Goal: Task Accomplishment & Management: Complete application form

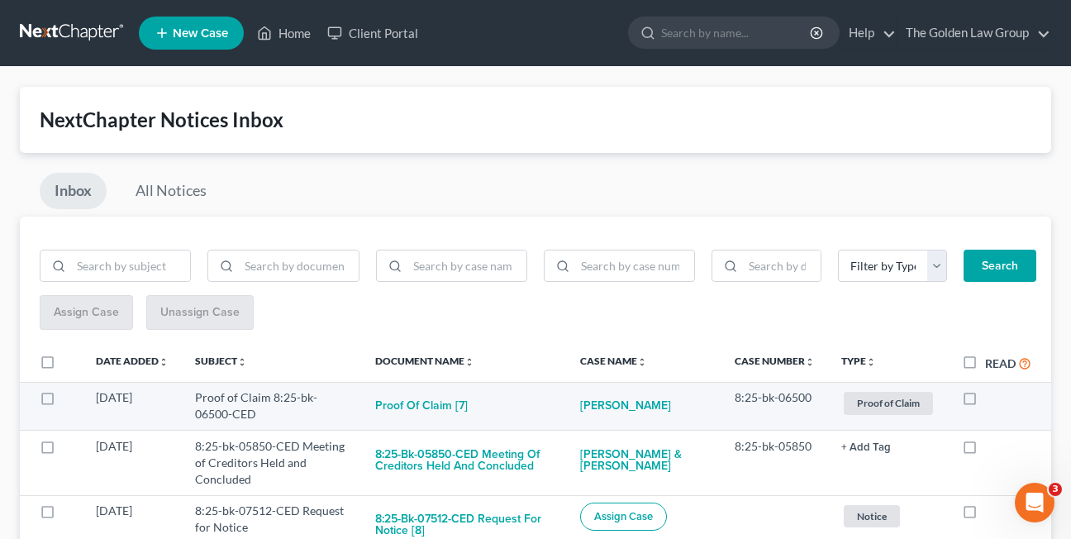
click at [985, 402] on label at bounding box center [985, 402] width 0 height 0
click at [992, 400] on input "checkbox" at bounding box center [997, 394] width 11 height 11
checkbox input "true"
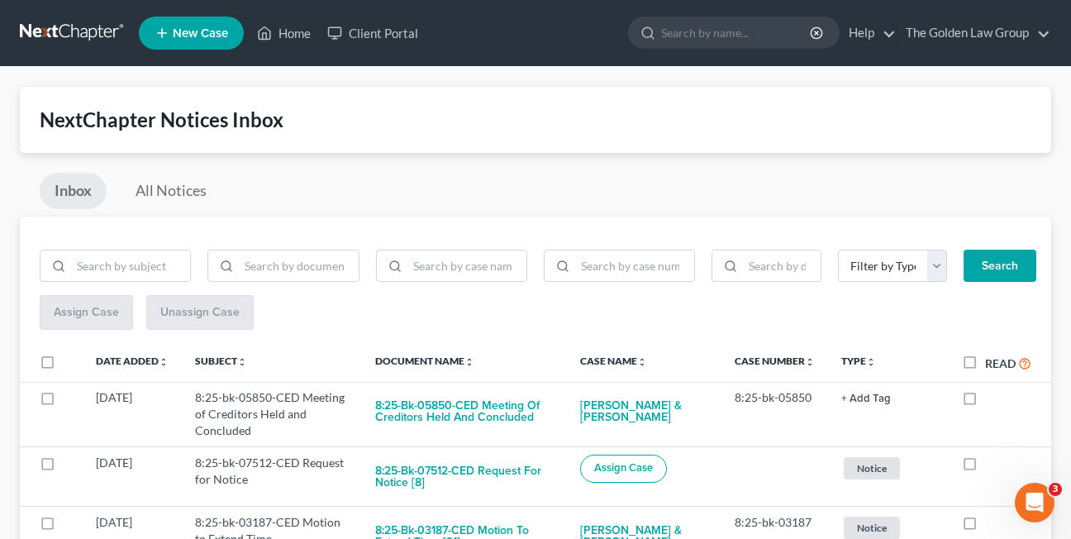
click at [985, 402] on label at bounding box center [985, 402] width 0 height 0
click at [992, 400] on input "checkbox" at bounding box center [997, 394] width 11 height 11
checkbox input "true"
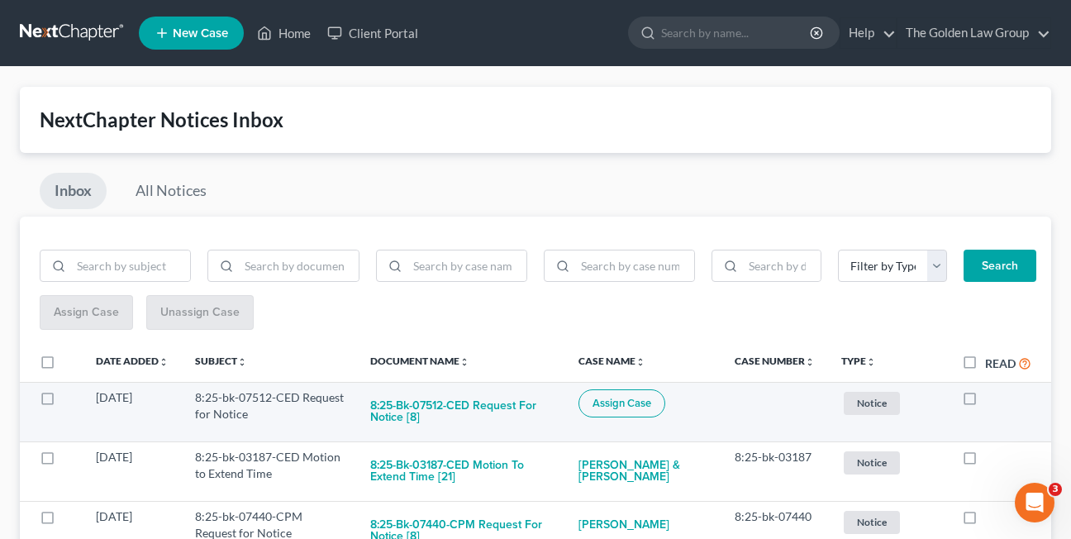
click at [985, 402] on label at bounding box center [985, 402] width 0 height 0
click at [992, 399] on input "checkbox" at bounding box center [997, 394] width 11 height 11
checkbox input "true"
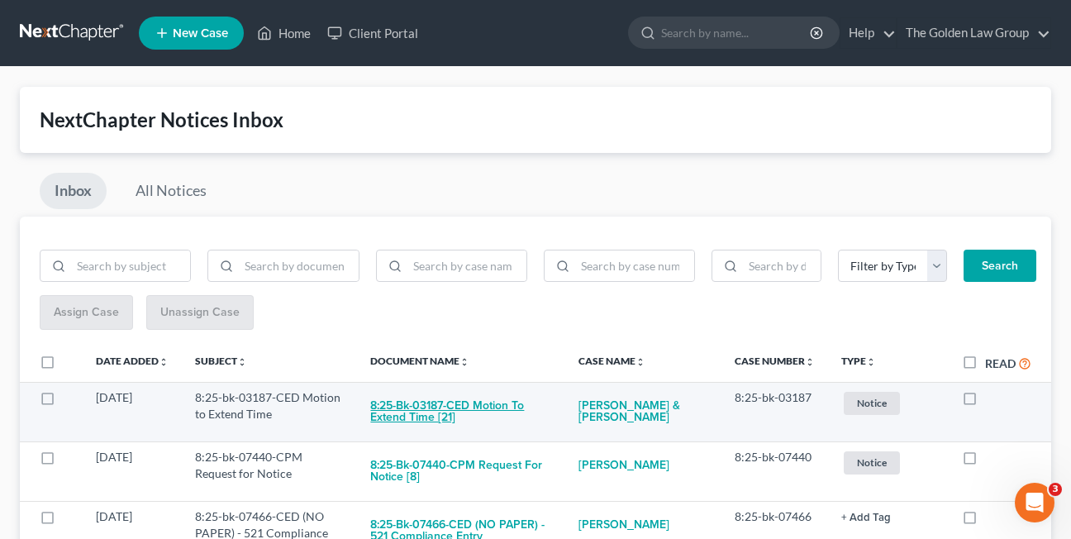
click at [421, 418] on button "8:25-bk-03187-CED Motion to Extend Time [21]" at bounding box center [461, 411] width 182 height 45
checkbox input "true"
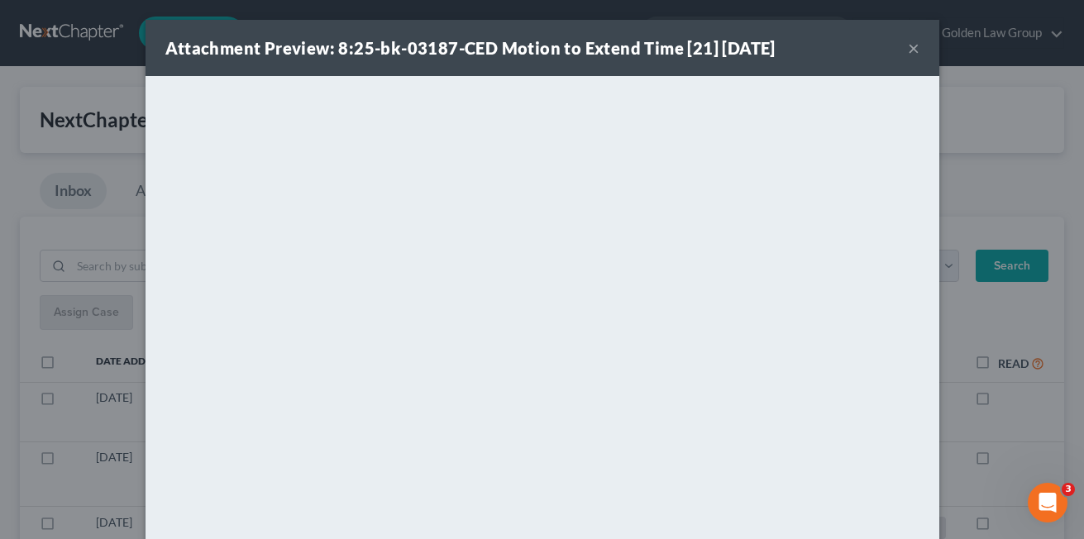
click at [908, 53] on button "×" at bounding box center [914, 48] width 12 height 20
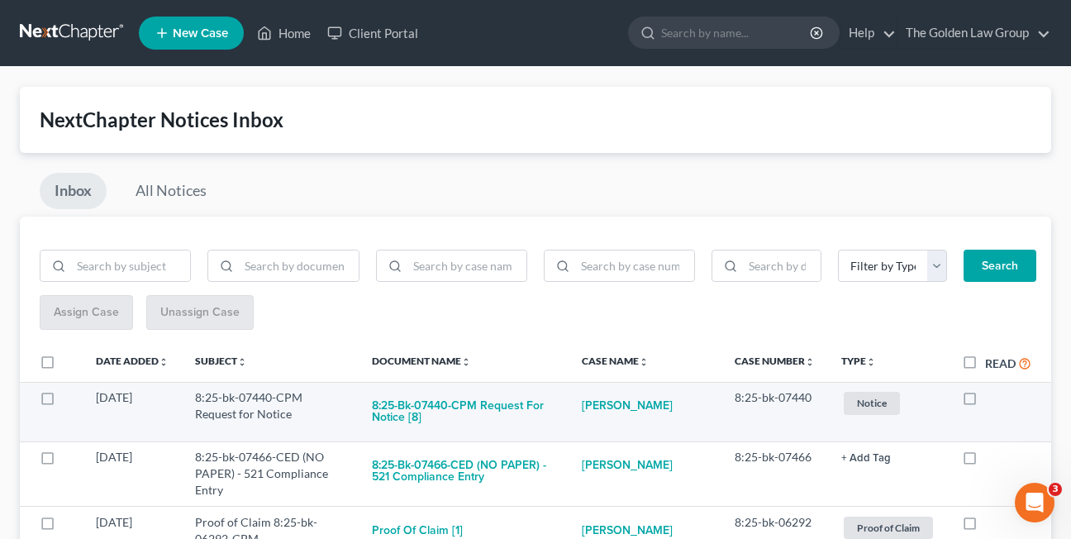
click at [985, 402] on label at bounding box center [985, 402] width 0 height 0
click at [992, 400] on input "checkbox" at bounding box center [997, 394] width 11 height 11
checkbox input "true"
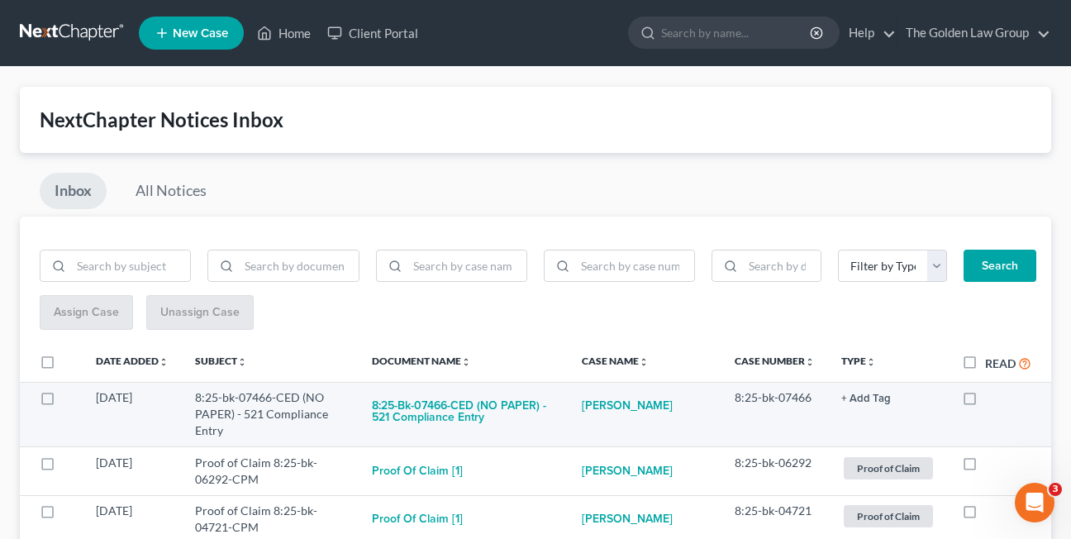
click at [985, 402] on label at bounding box center [985, 402] width 0 height 0
click at [992, 400] on input "checkbox" at bounding box center [997, 394] width 11 height 11
checkbox input "true"
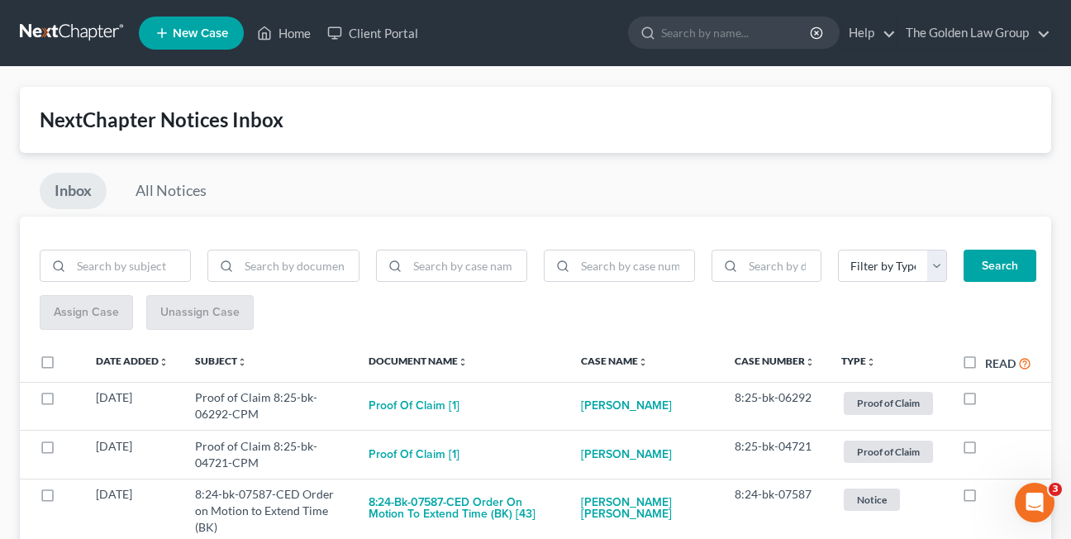
click at [985, 402] on label at bounding box center [985, 402] width 0 height 0
click at [992, 400] on input "checkbox" at bounding box center [997, 394] width 11 height 11
checkbox input "true"
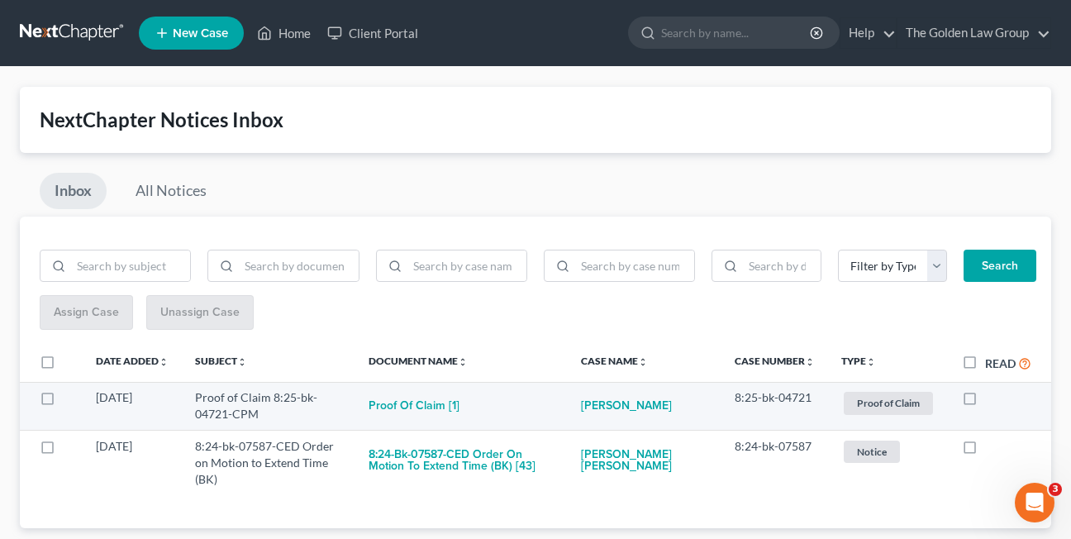
click at [985, 402] on label at bounding box center [985, 402] width 0 height 0
click at [992, 400] on input "checkbox" at bounding box center [997, 394] width 11 height 11
checkbox input "true"
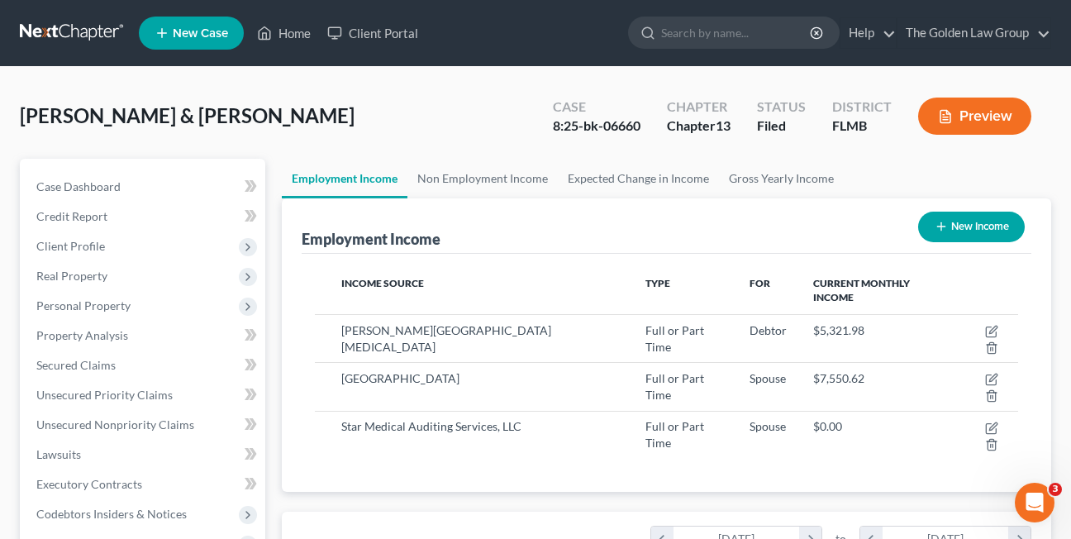
scroll to position [297, 430]
click at [295, 41] on link "Home" at bounding box center [284, 33] width 70 height 30
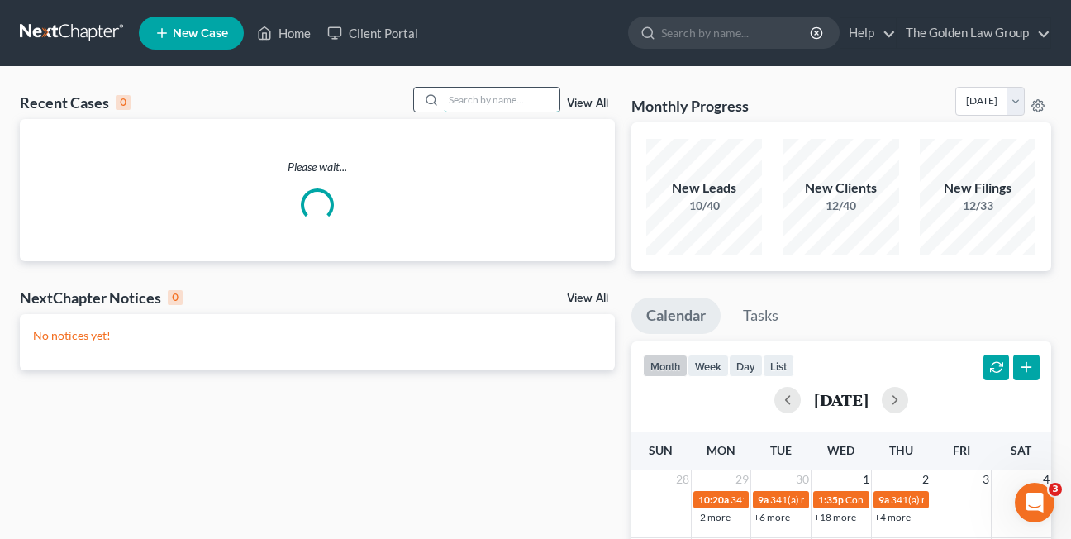
click at [496, 104] on input "search" at bounding box center [502, 100] width 116 height 24
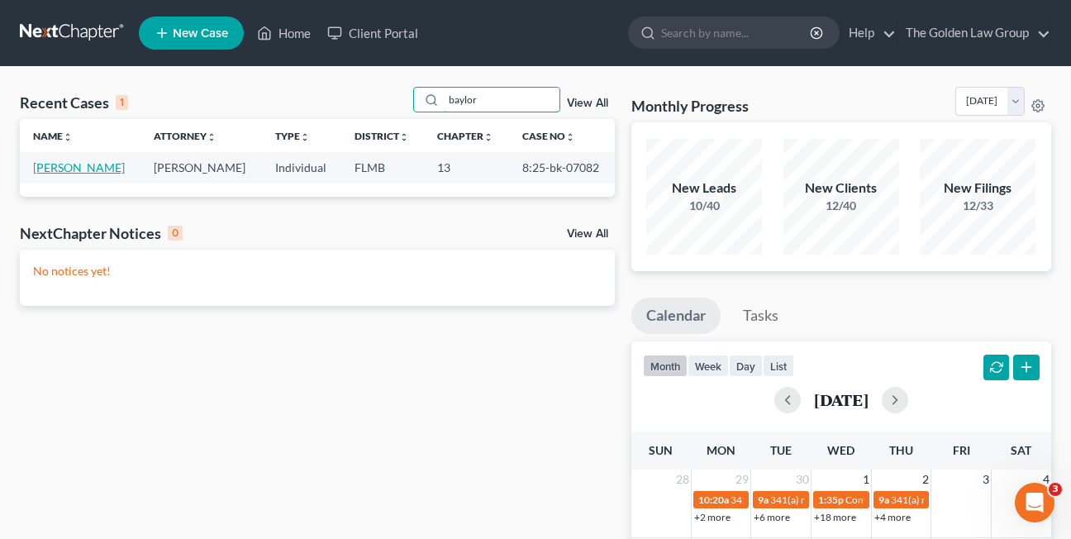
type input "baylor"
click at [55, 169] on link "Baylor, Bradley" at bounding box center [79, 167] width 92 height 14
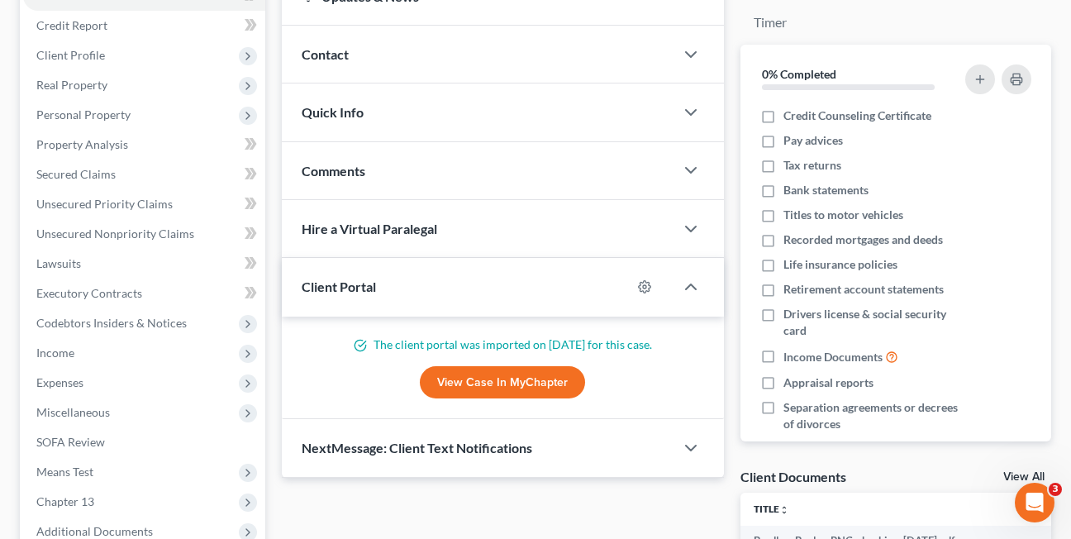
scroll to position [207, 0]
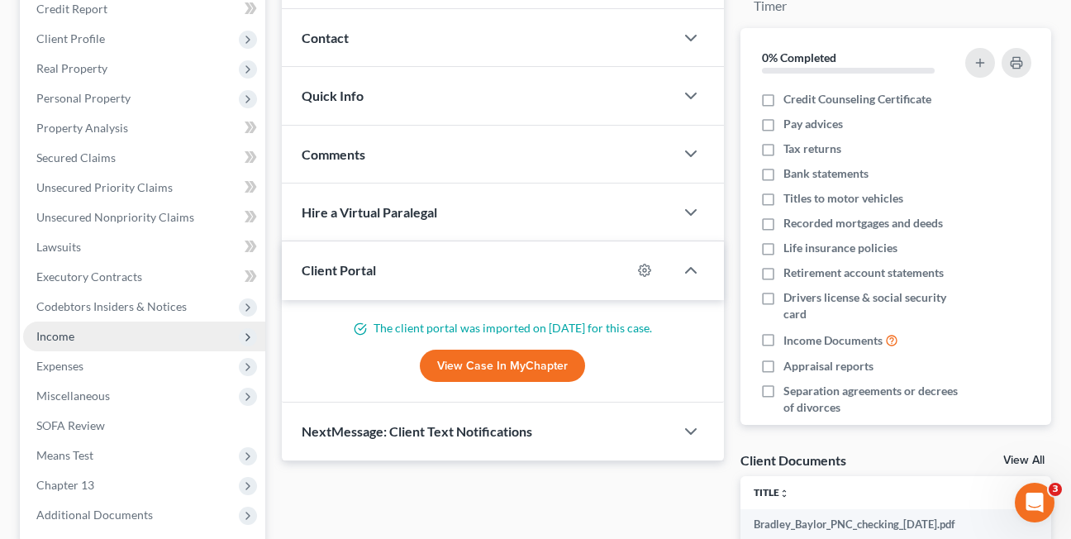
click at [36, 342] on span "Income" at bounding box center [144, 337] width 242 height 30
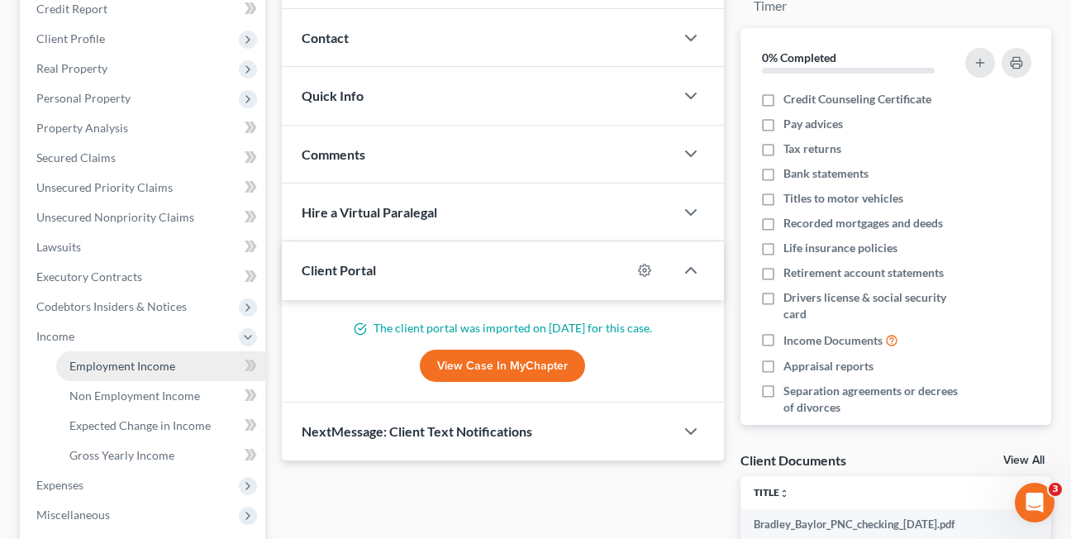
click at [108, 366] on span "Employment Income" at bounding box center [122, 366] width 106 height 14
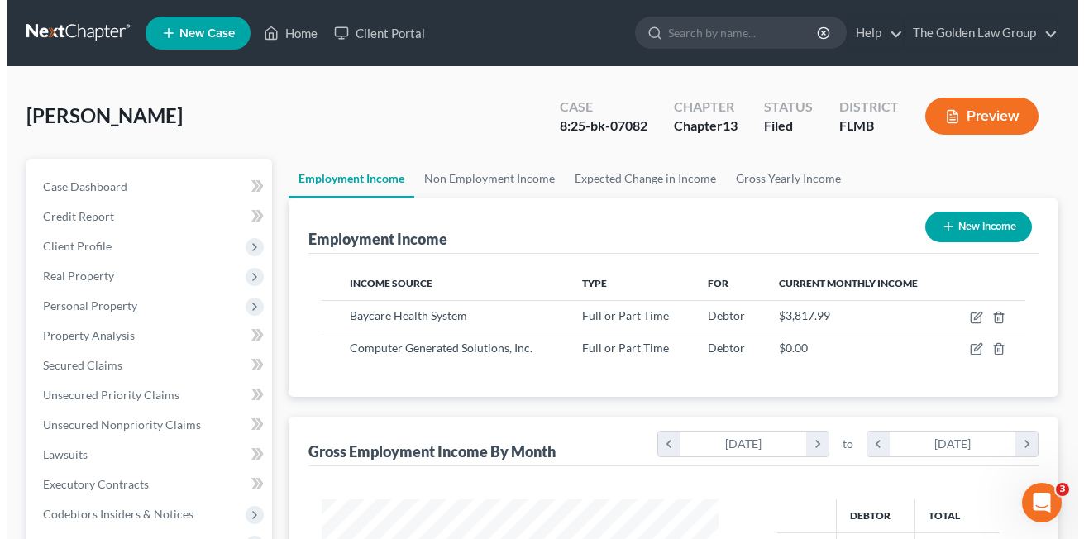
scroll to position [297, 430]
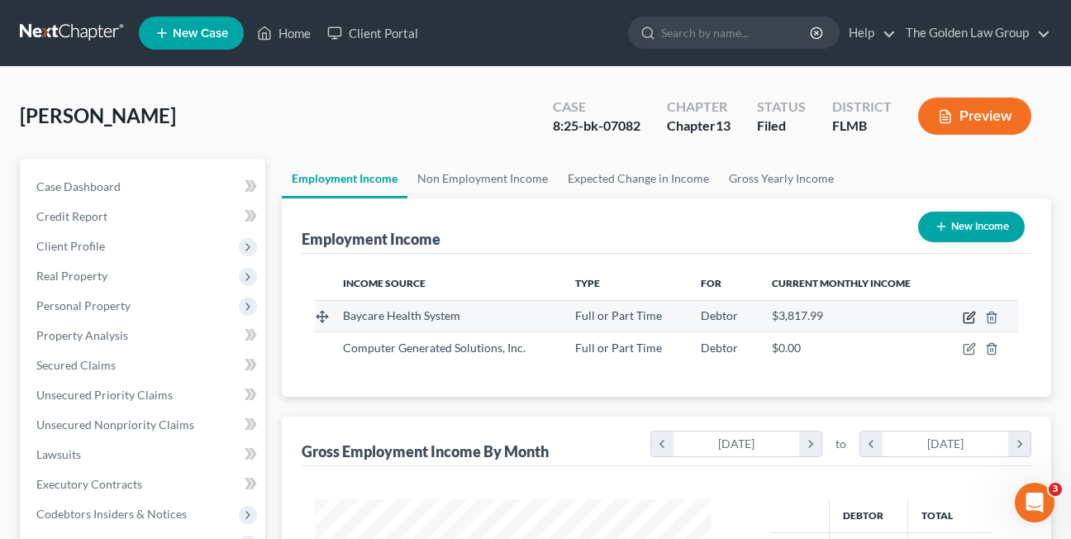
click at [968, 318] on icon "button" at bounding box center [970, 315] width 7 height 7
select select "0"
select select "9"
select select "2"
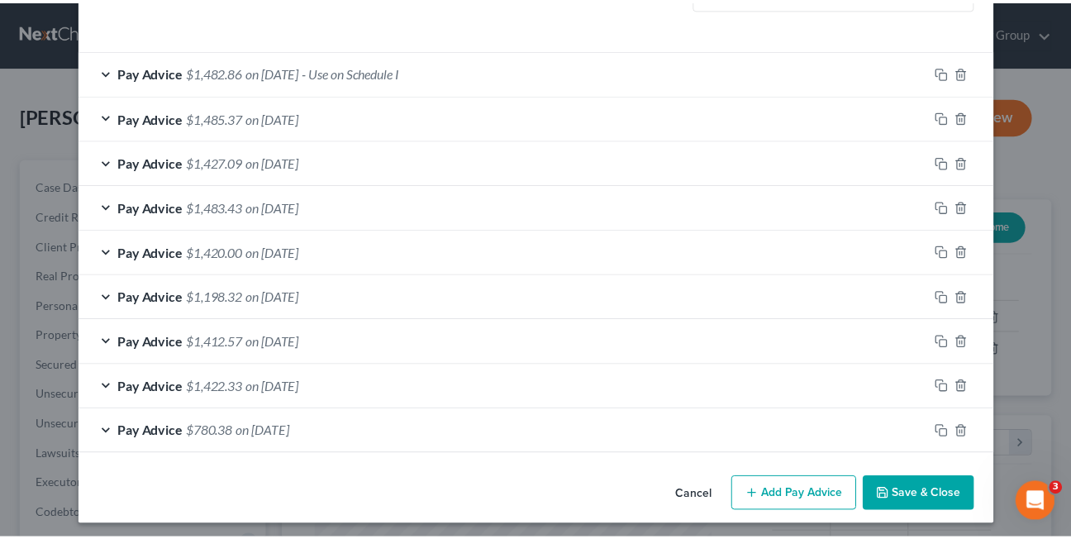
scroll to position [548, 0]
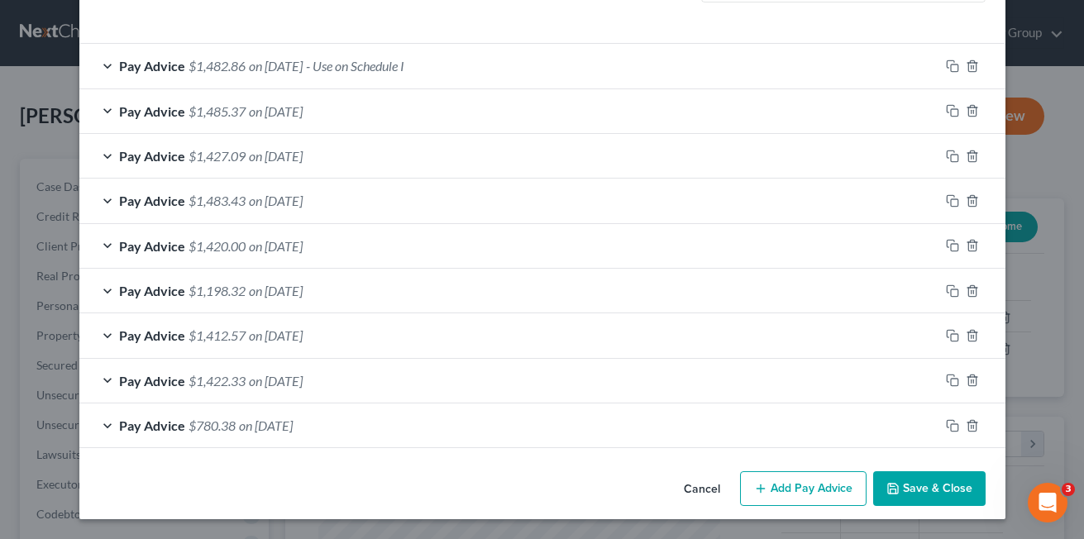
click at [691, 492] on button "Cancel" at bounding box center [701, 489] width 63 height 33
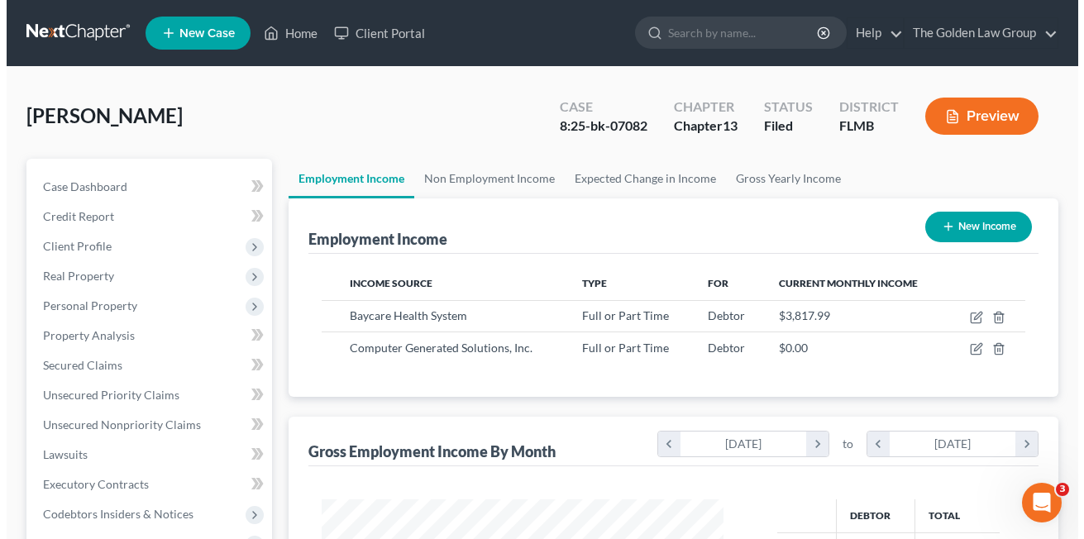
scroll to position [826309, 826175]
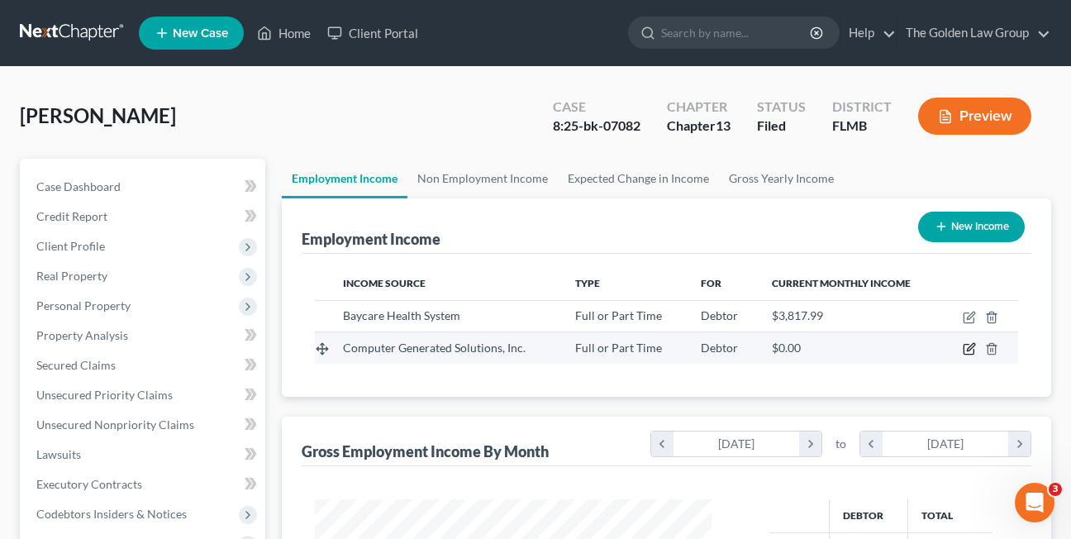
click at [970, 353] on icon "button" at bounding box center [969, 348] width 13 height 13
select select "0"
select select "9"
select select "2"
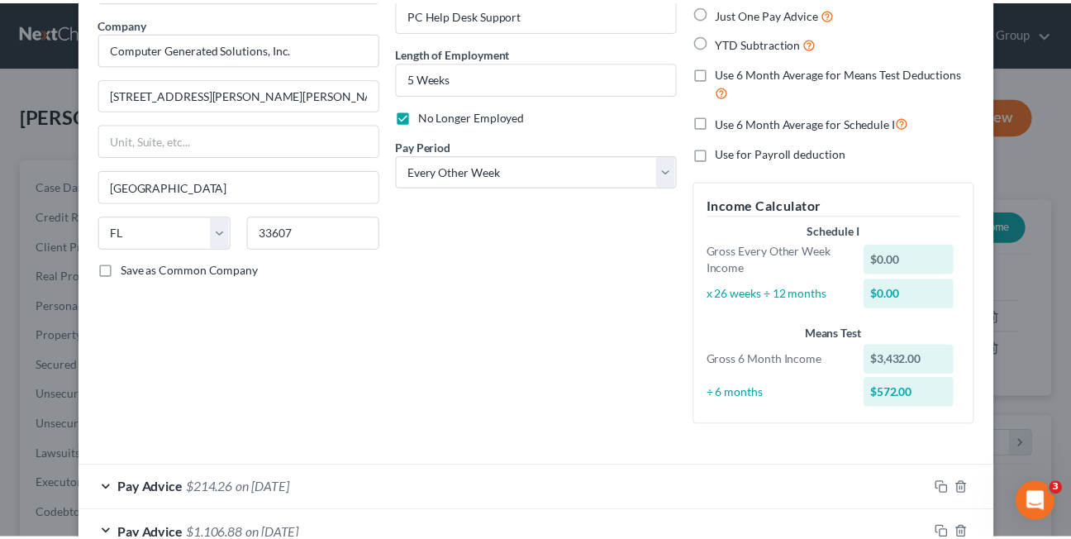
scroll to position [0, 0]
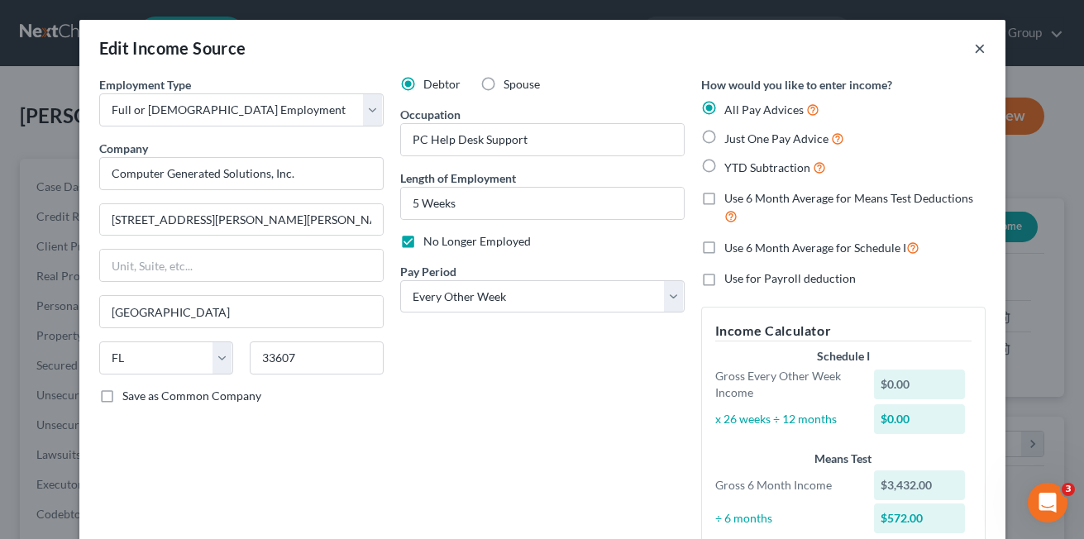
click at [974, 48] on button "×" at bounding box center [980, 48] width 12 height 20
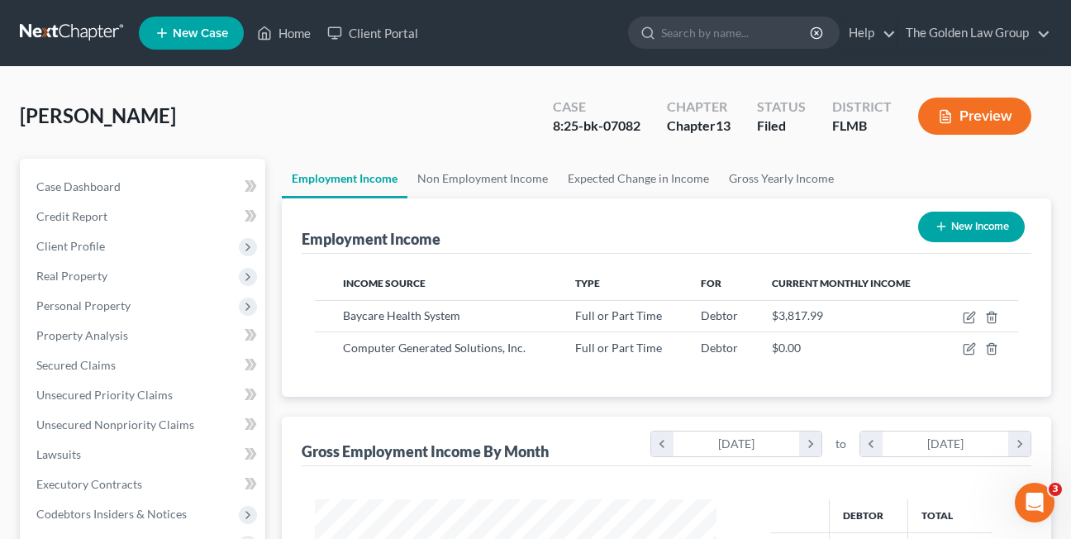
scroll to position [826309, 826175]
click at [480, 181] on link "Non Employment Income" at bounding box center [483, 179] width 150 height 40
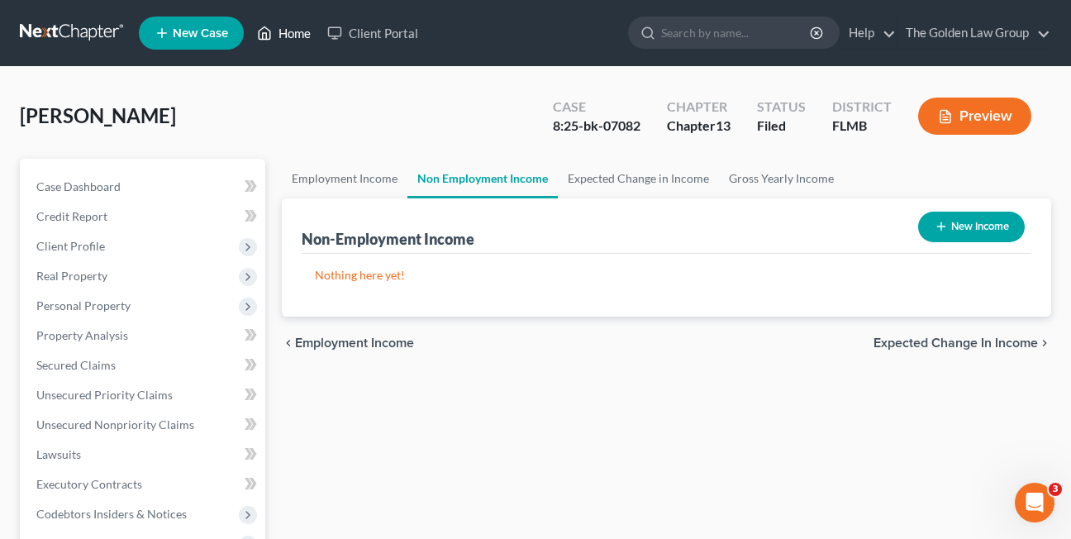
click at [279, 30] on link "Home" at bounding box center [284, 33] width 70 height 30
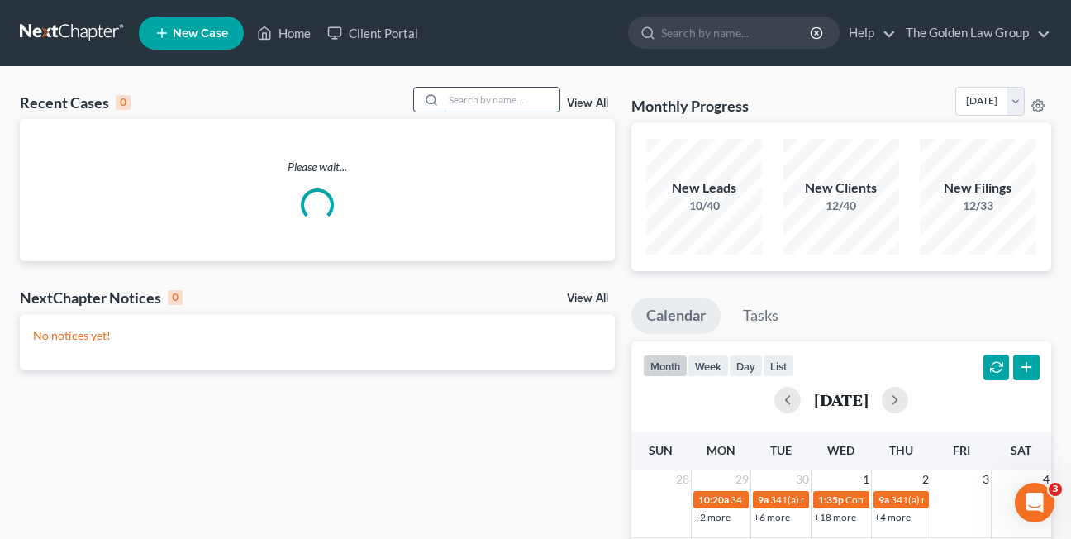
click at [459, 100] on input "search" at bounding box center [502, 100] width 116 height 24
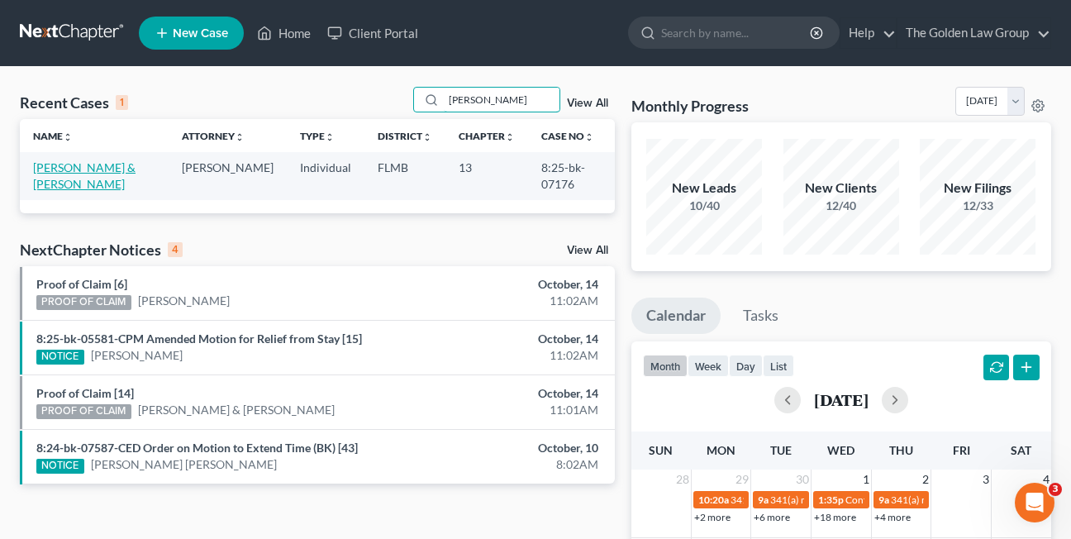
type input "lyons"
click at [89, 169] on link "Lyons, James & Sheri" at bounding box center [84, 175] width 102 height 31
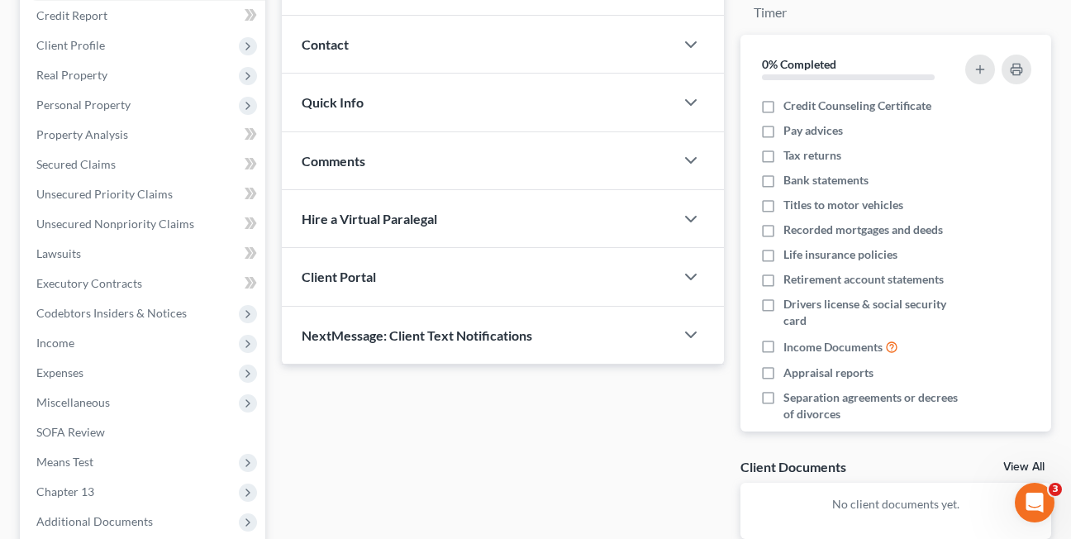
scroll to position [263, 0]
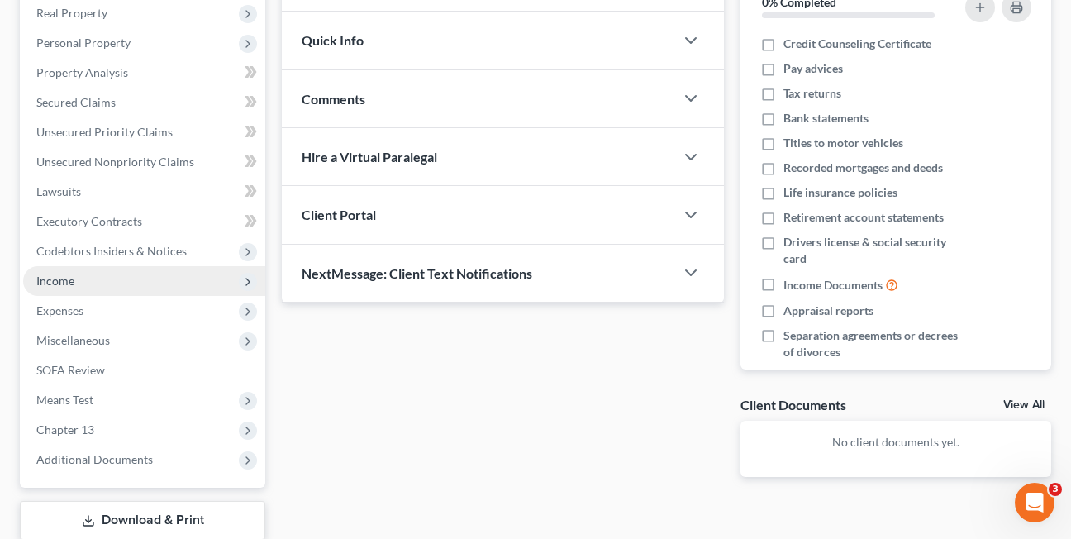
click at [55, 275] on span "Income" at bounding box center [55, 281] width 38 height 14
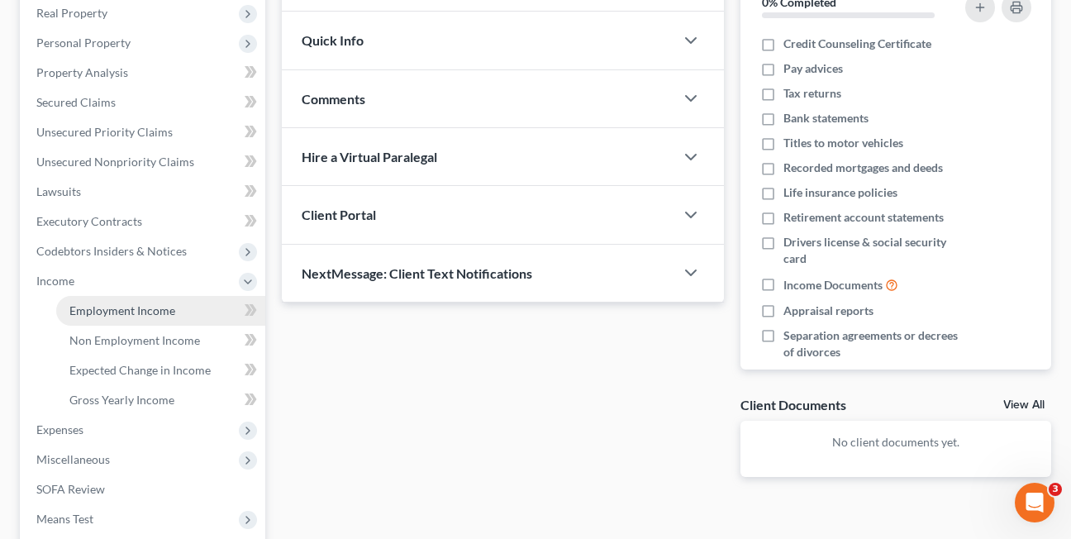
click at [111, 313] on span "Employment Income" at bounding box center [122, 310] width 106 height 14
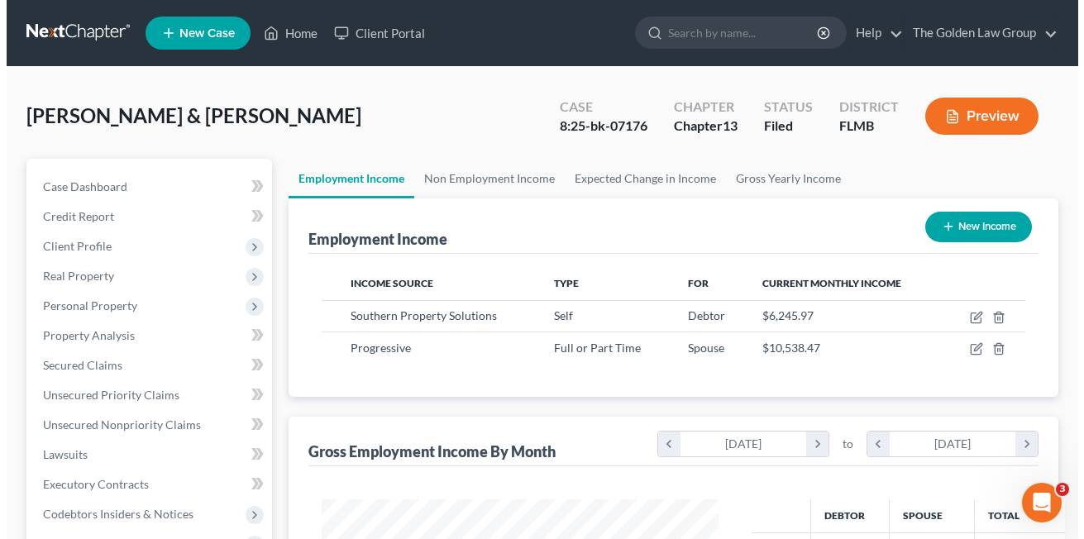
scroll to position [297, 430]
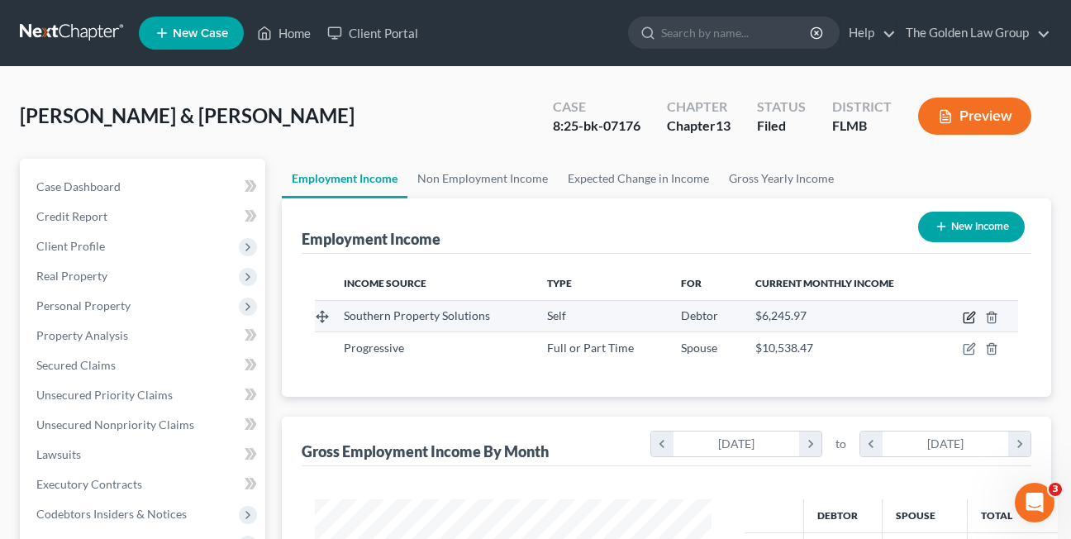
click at [970, 321] on icon "button" at bounding box center [969, 317] width 13 height 13
select select "1"
select select "9"
select select "0"
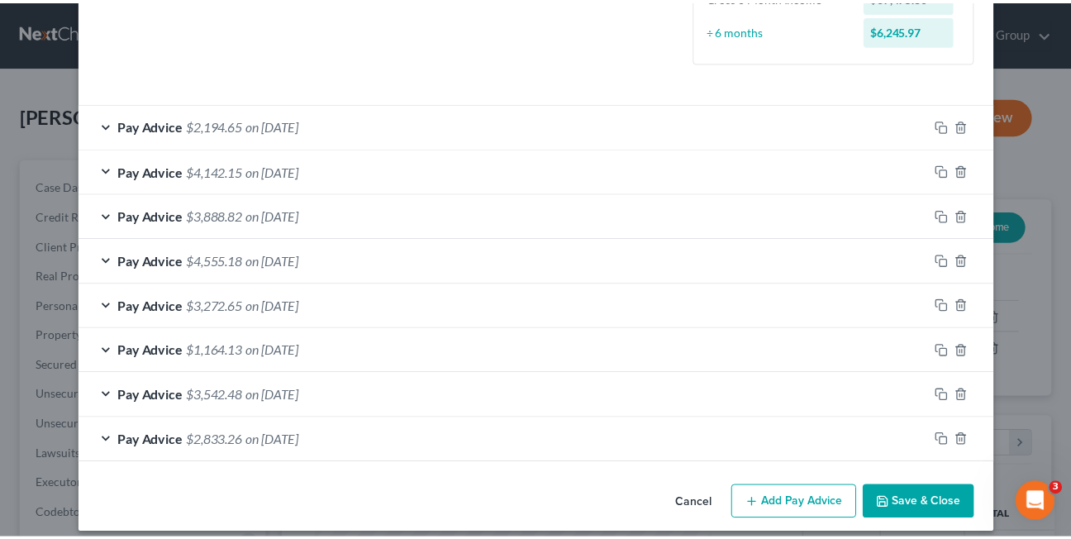
scroll to position [499, 0]
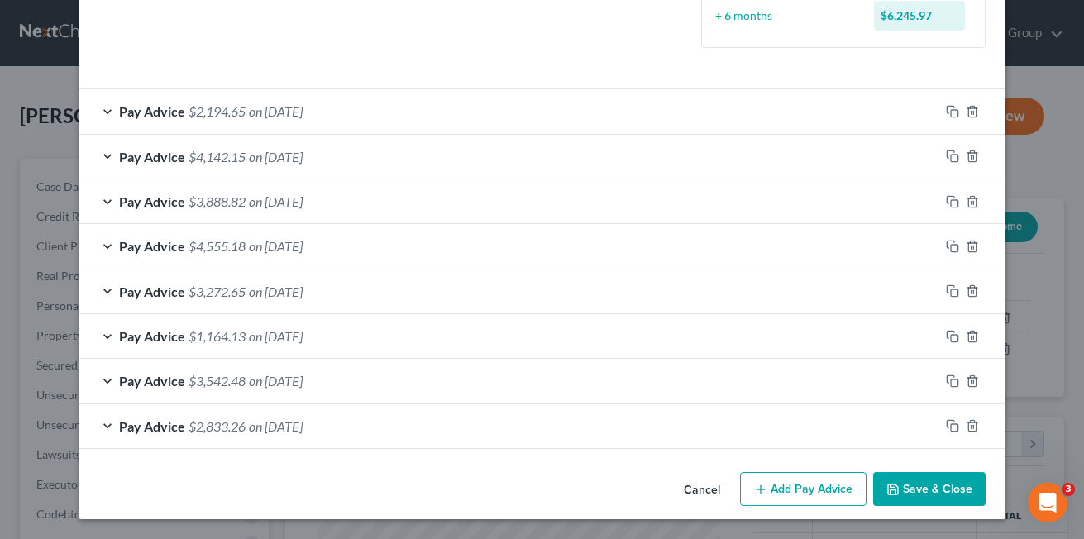
click at [682, 496] on button "Cancel" at bounding box center [701, 490] width 63 height 33
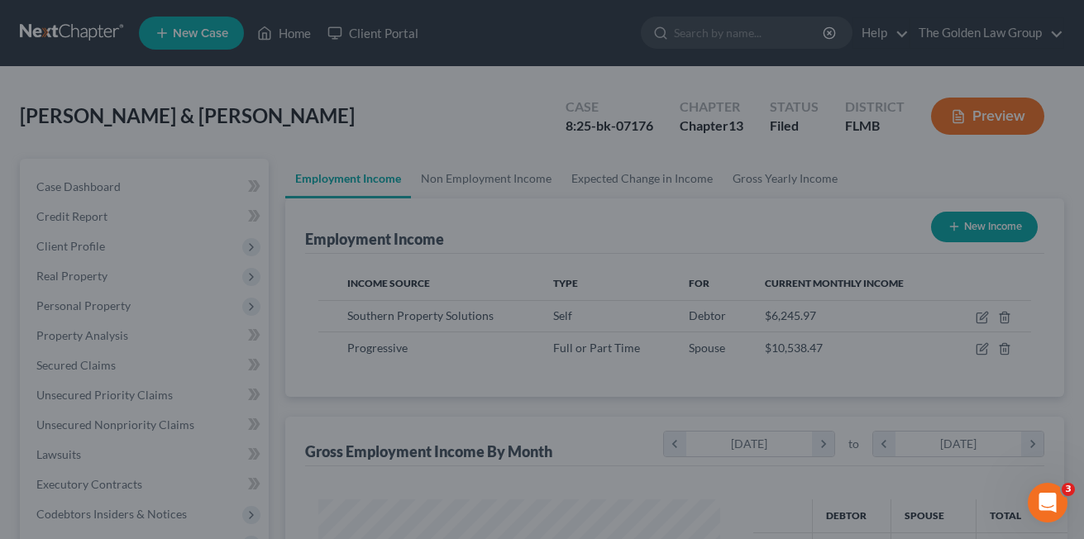
scroll to position [826309, 826175]
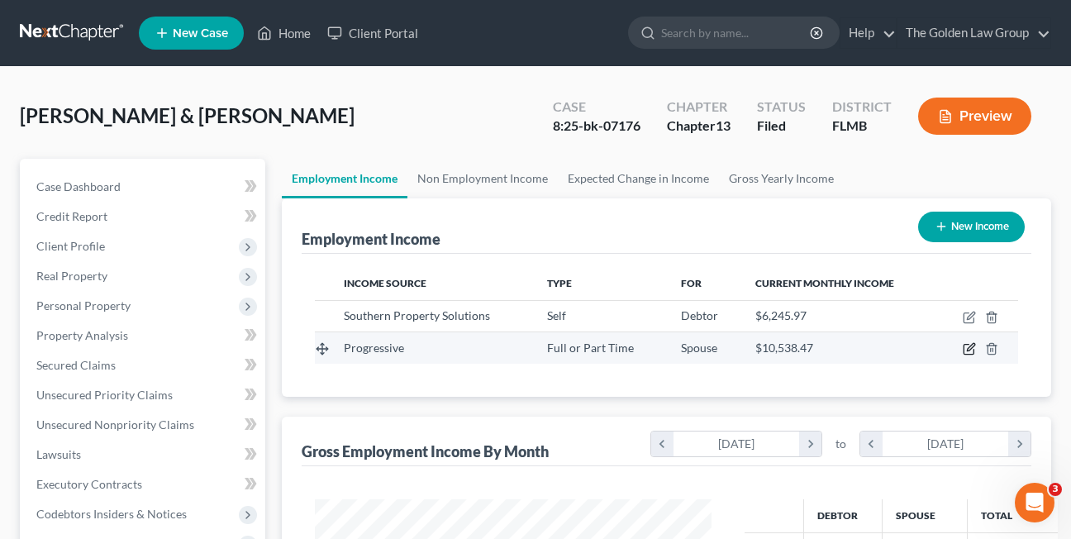
click at [967, 349] on icon "button" at bounding box center [969, 348] width 13 height 13
select select "0"
select select "36"
select select "2"
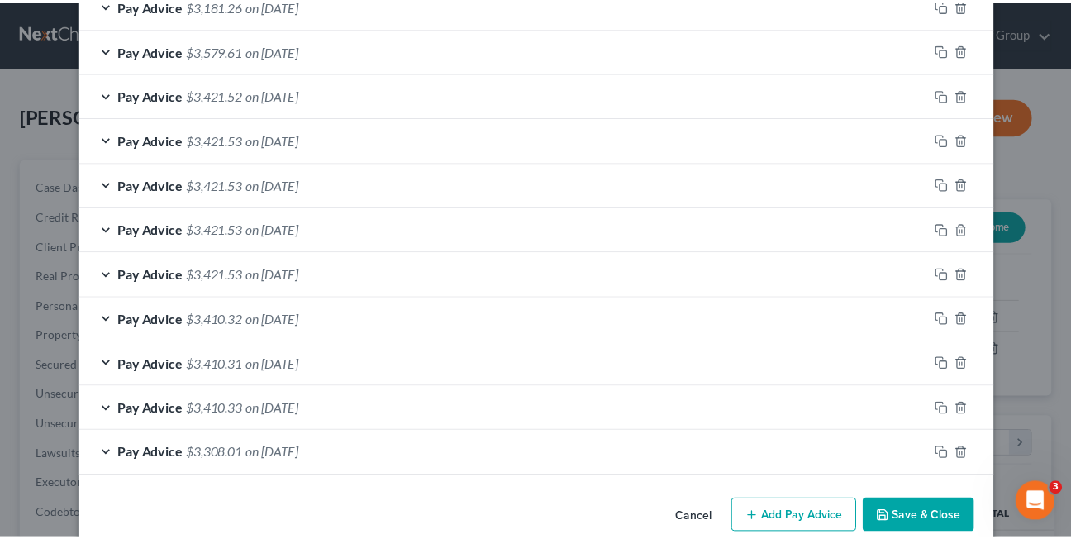
scroll to position [769, 0]
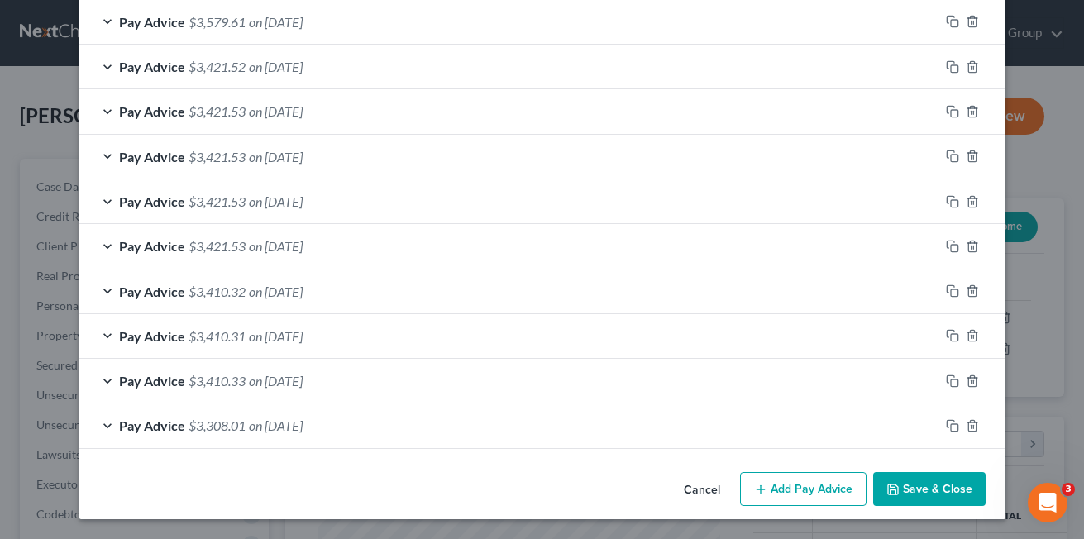
drag, startPoint x: 1076, startPoint y: 246, endPoint x: 14, endPoint y: 8, distance: 1088.5
click at [688, 490] on button "Cancel" at bounding box center [701, 490] width 63 height 33
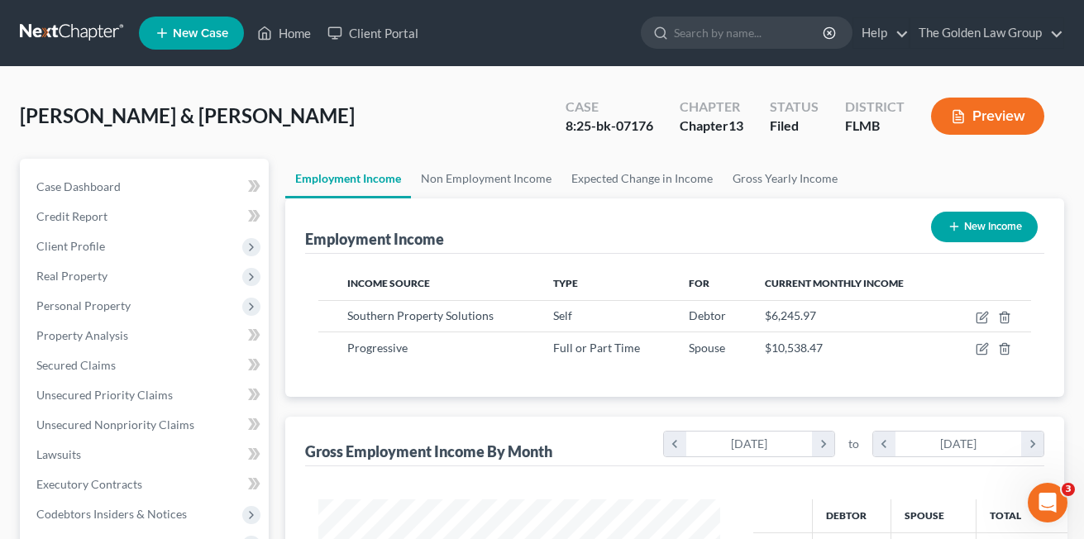
scroll to position [826309, 826175]
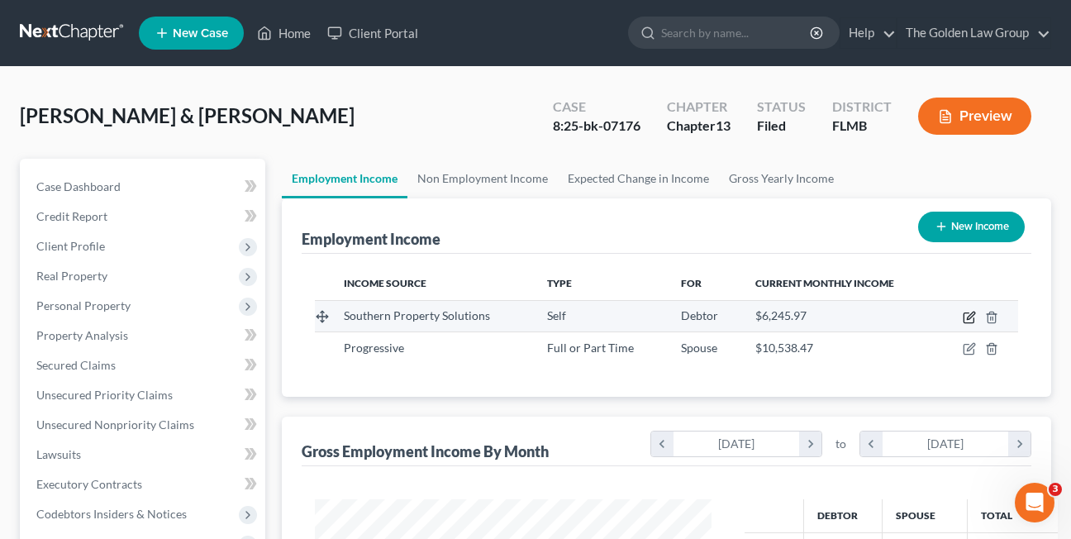
click at [963, 317] on icon "button" at bounding box center [969, 317] width 13 height 13
select select "1"
select select "9"
select select "0"
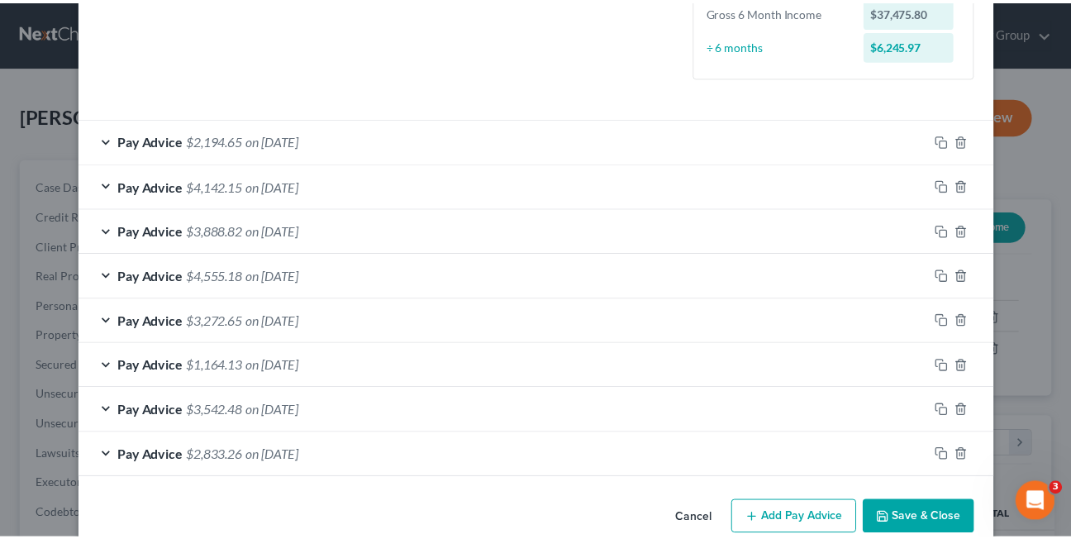
scroll to position [499, 0]
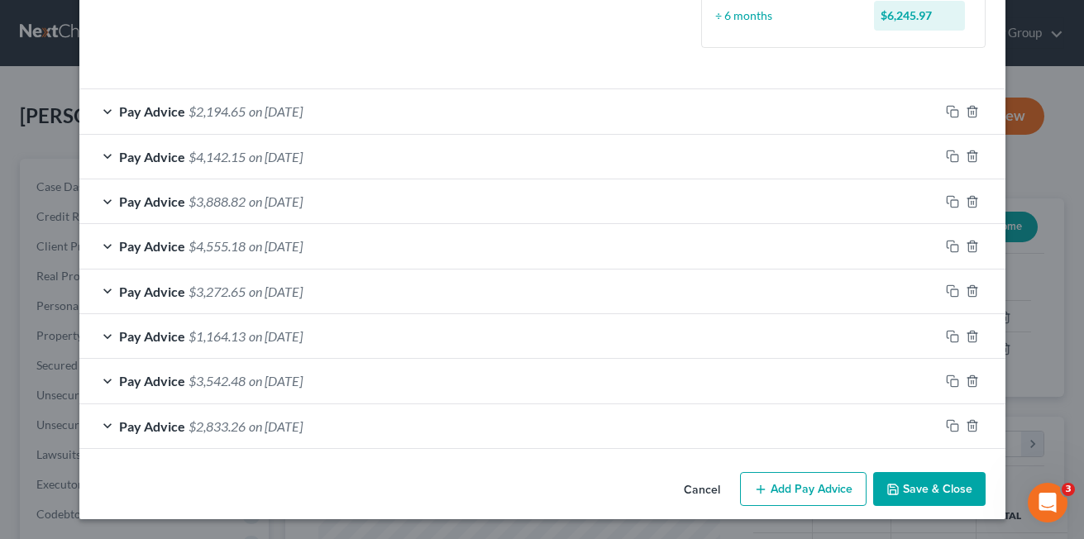
click at [684, 493] on button "Cancel" at bounding box center [701, 490] width 63 height 33
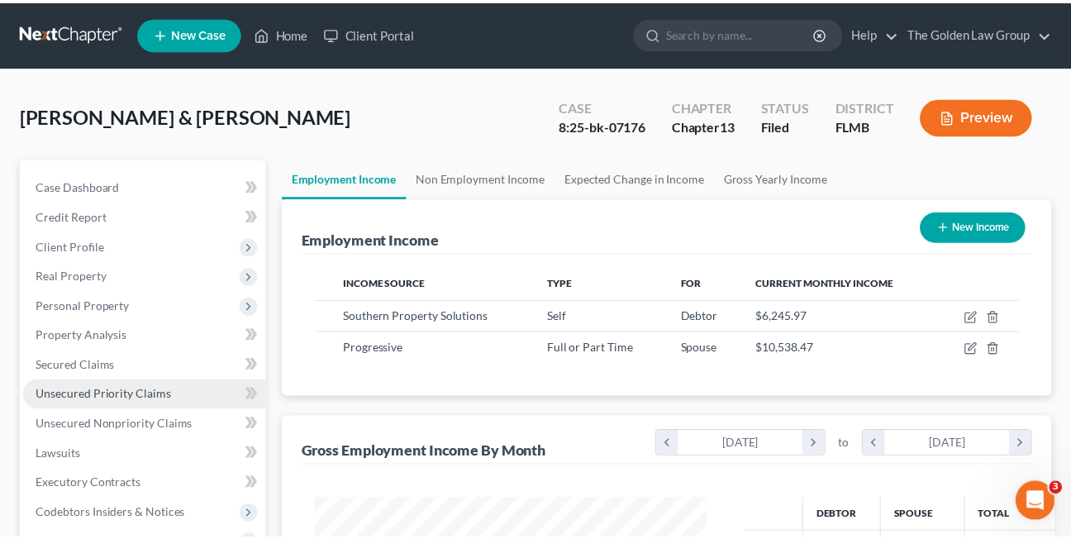
scroll to position [826309, 826175]
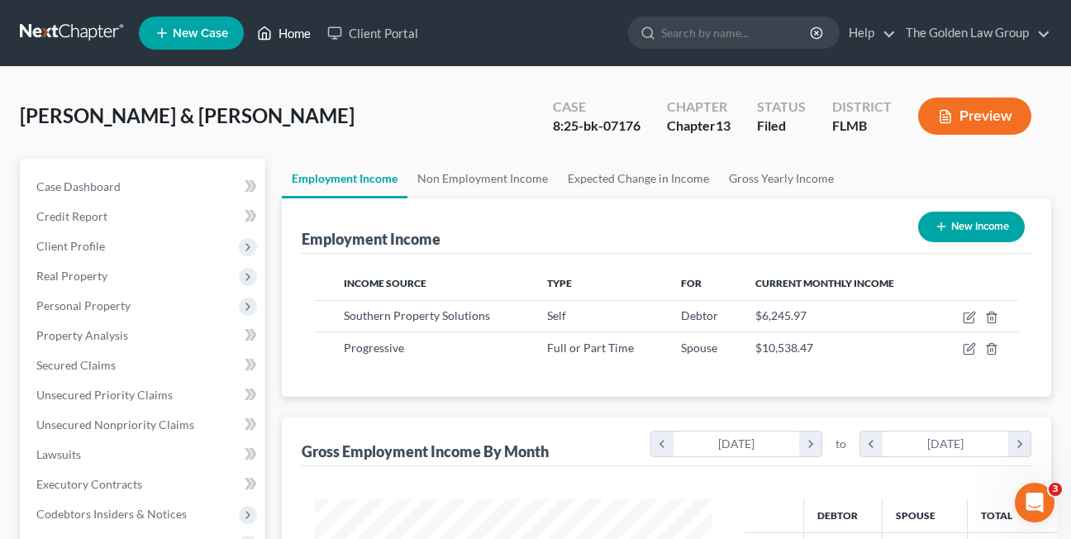
click at [283, 28] on link "Home" at bounding box center [284, 33] width 70 height 30
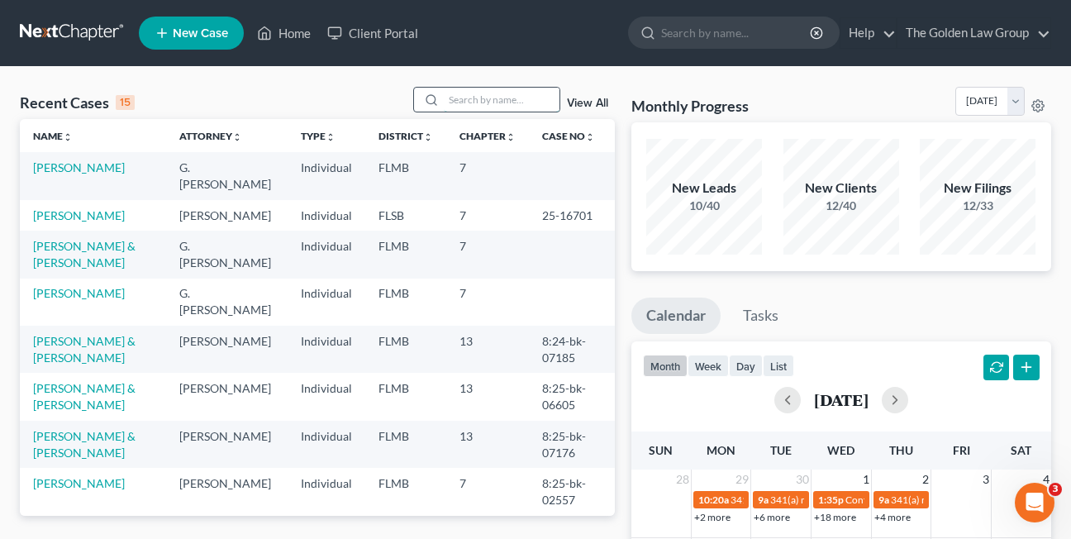
click at [471, 102] on input "search" at bounding box center [502, 100] width 116 height 24
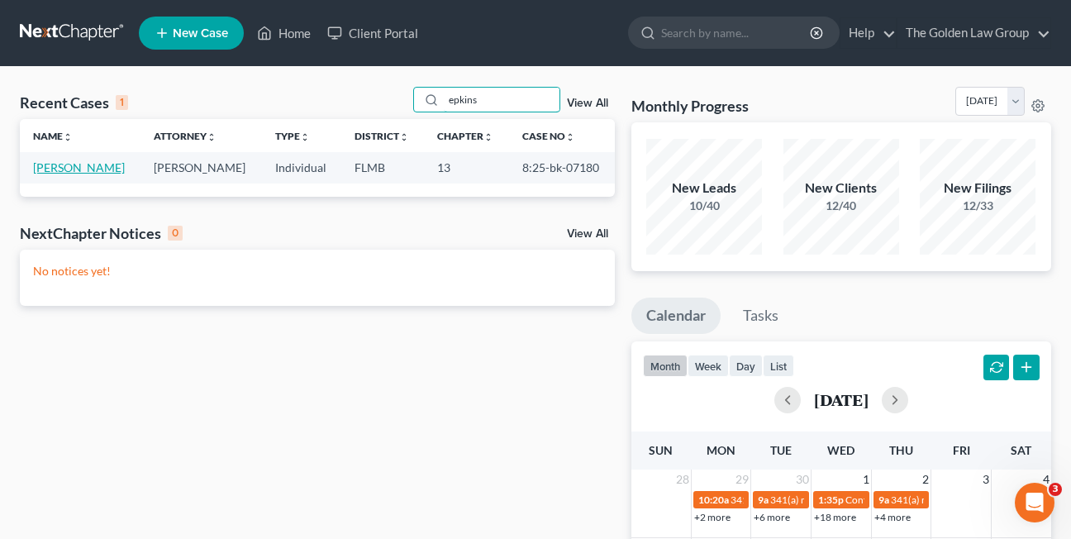
type input "epkins"
click at [78, 169] on link "Epkin, Brenda" at bounding box center [79, 167] width 92 height 14
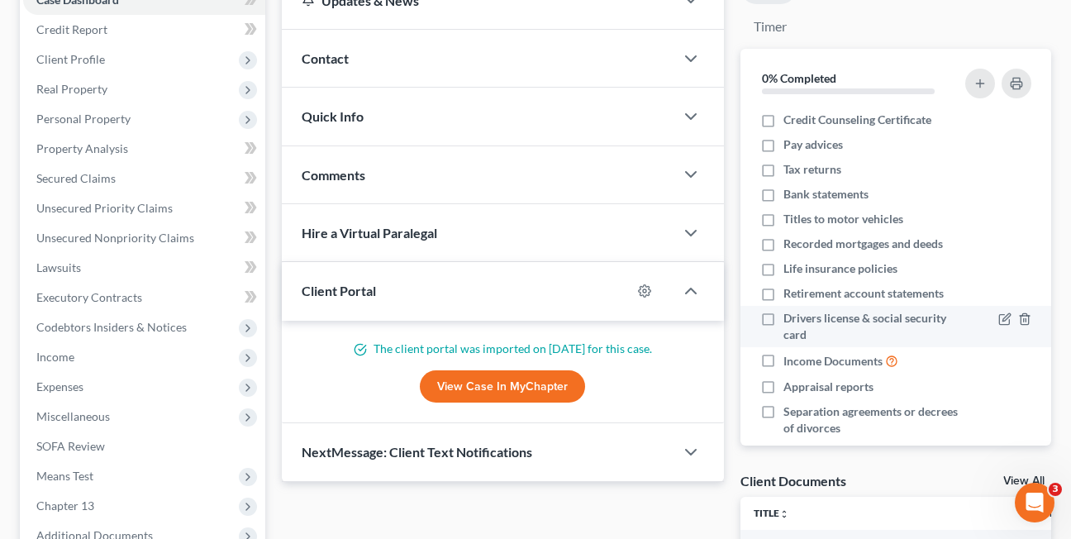
scroll to position [226, 0]
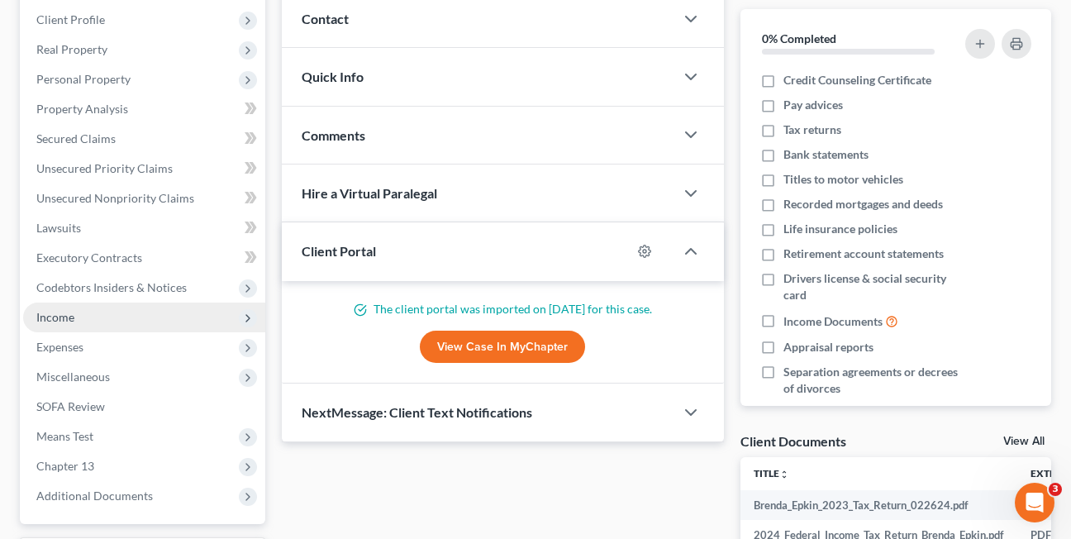
click at [62, 319] on span "Income" at bounding box center [55, 317] width 38 height 14
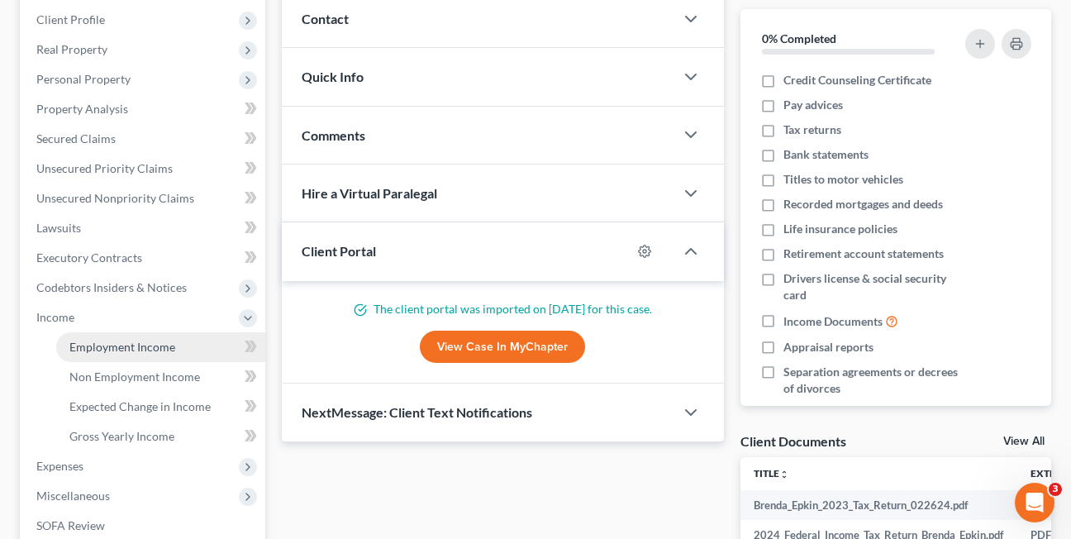
click at [83, 344] on span "Employment Income" at bounding box center [122, 347] width 106 height 14
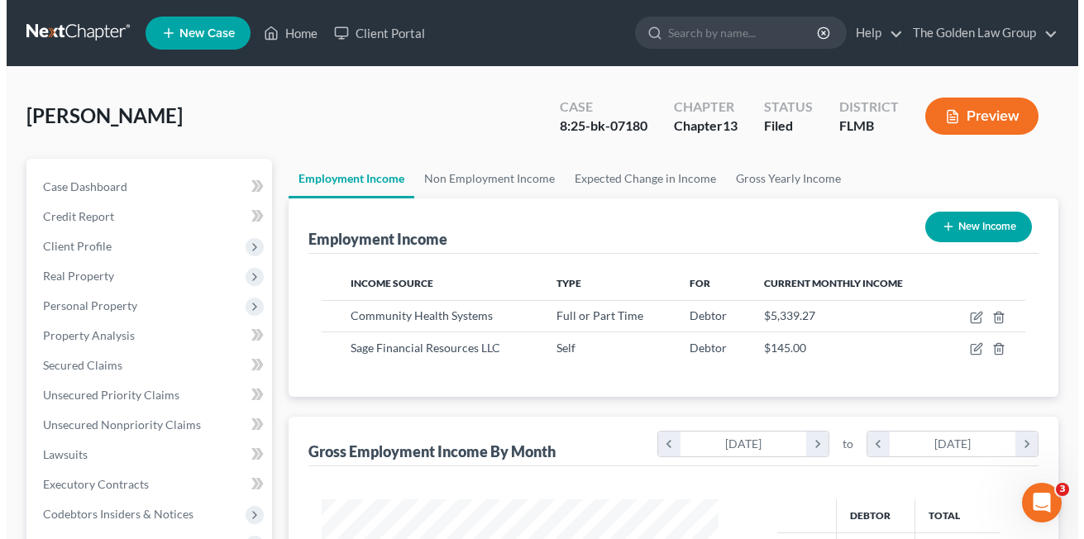
scroll to position [297, 430]
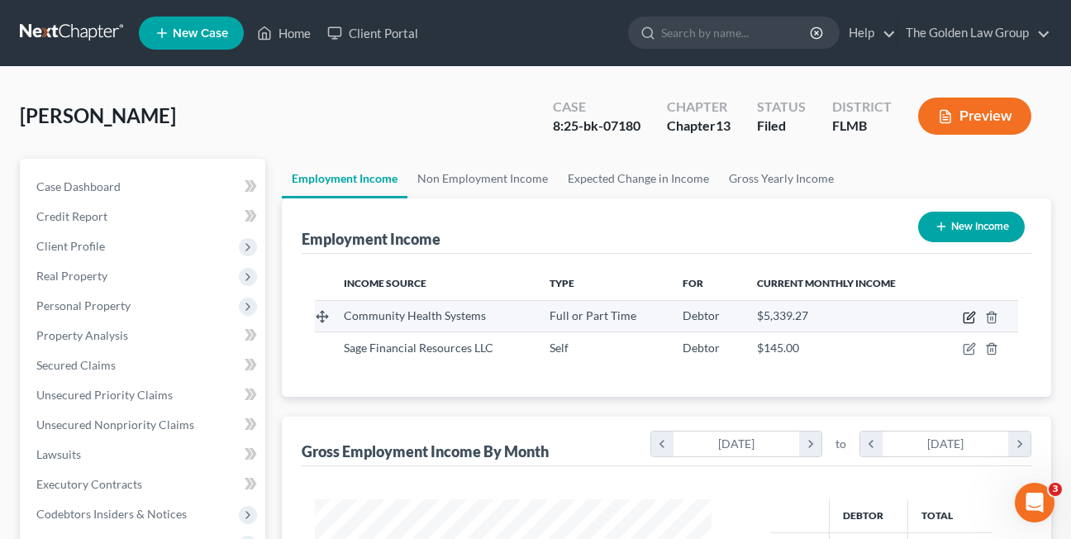
click at [965, 322] on icon "button" at bounding box center [969, 318] width 10 height 10
select select "0"
select select "44"
select select "2"
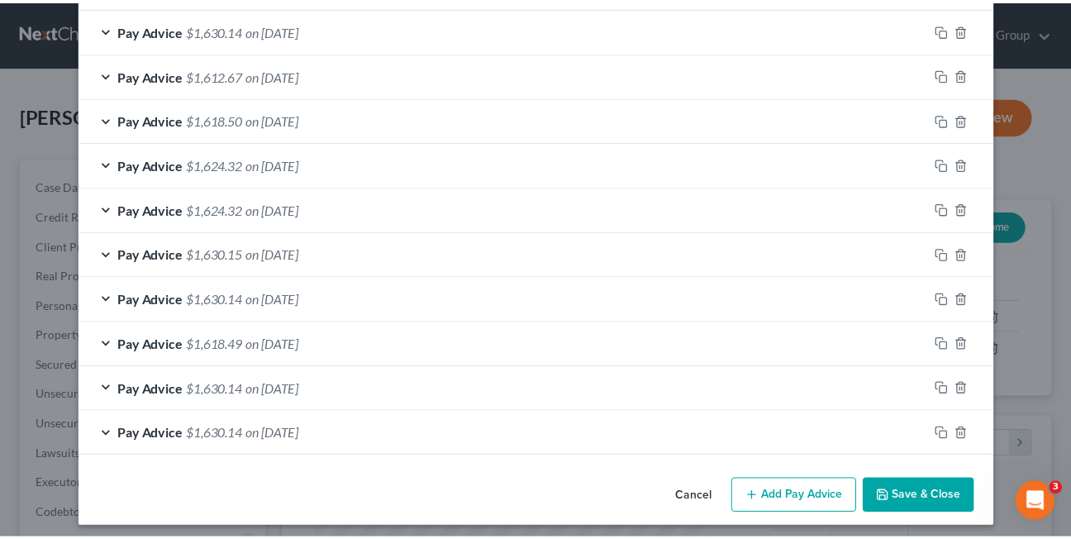
scroll to position [727, 0]
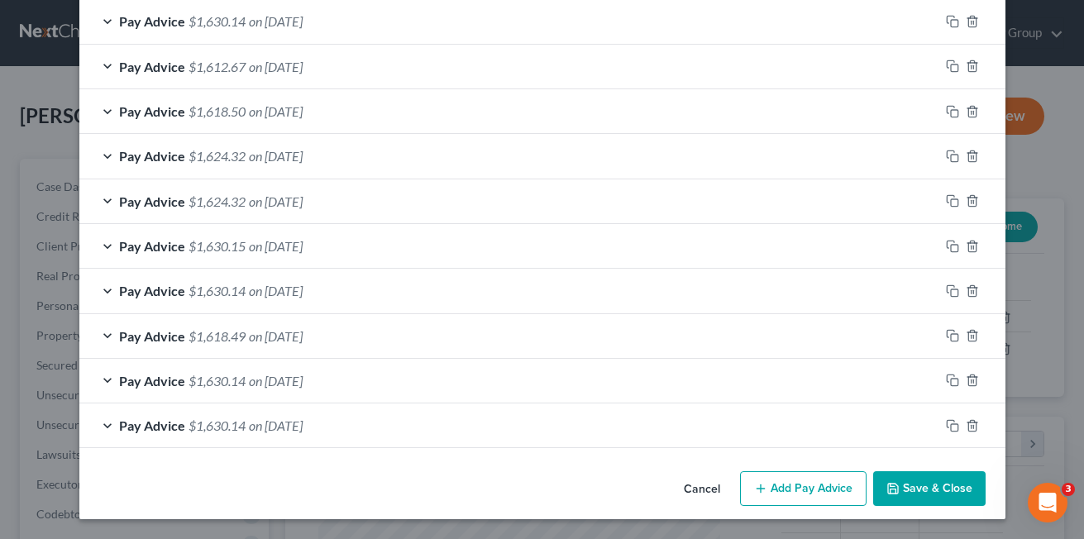
click at [700, 494] on button "Cancel" at bounding box center [701, 489] width 63 height 33
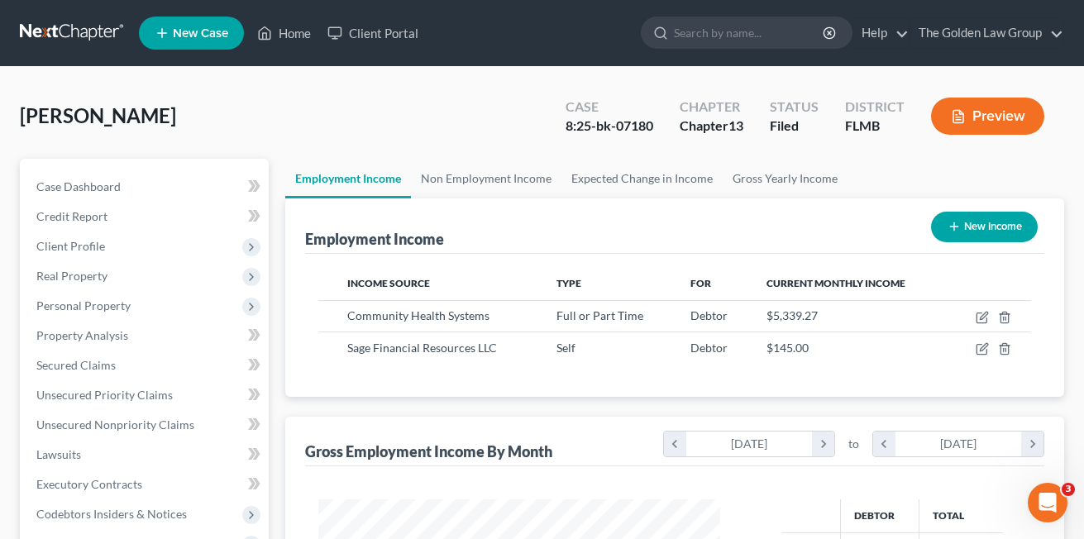
scroll to position [826309, 826175]
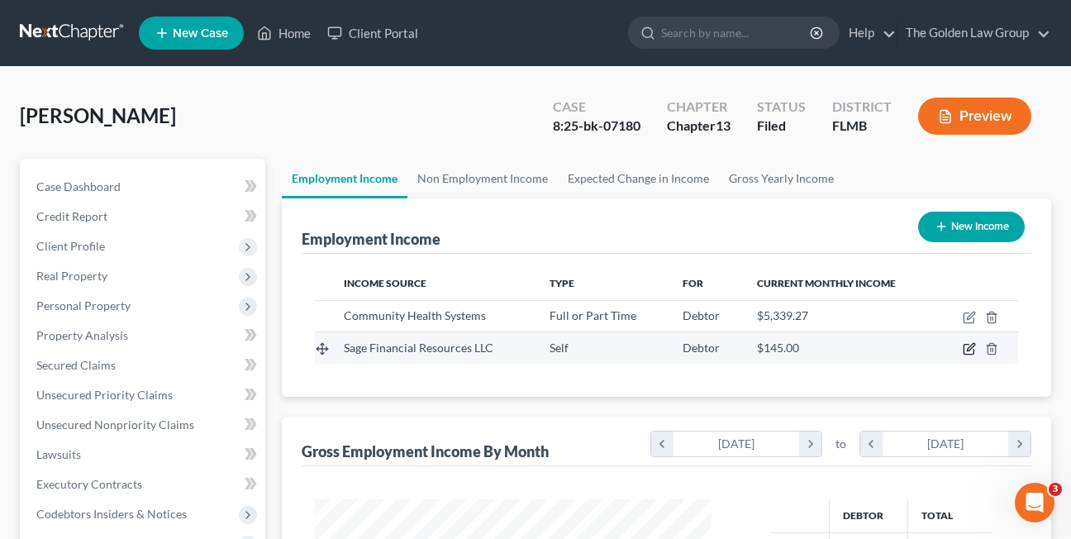
click at [965, 350] on icon "button" at bounding box center [969, 348] width 13 height 13
select select "1"
select select "9"
select select "0"
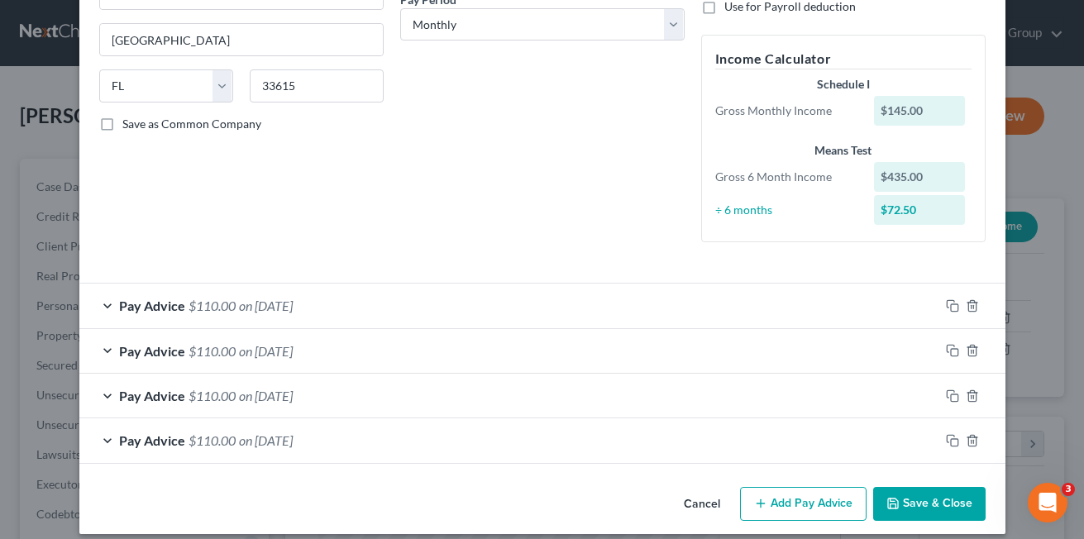
scroll to position [287, 0]
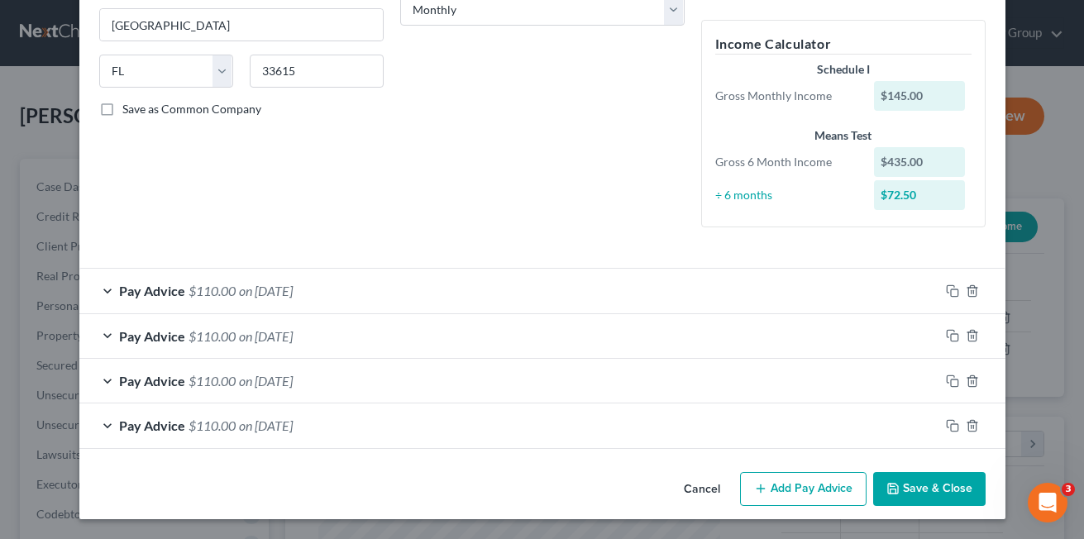
click at [96, 427] on div "Pay Advice $110.00 on 06/30/2025" at bounding box center [509, 425] width 860 height 44
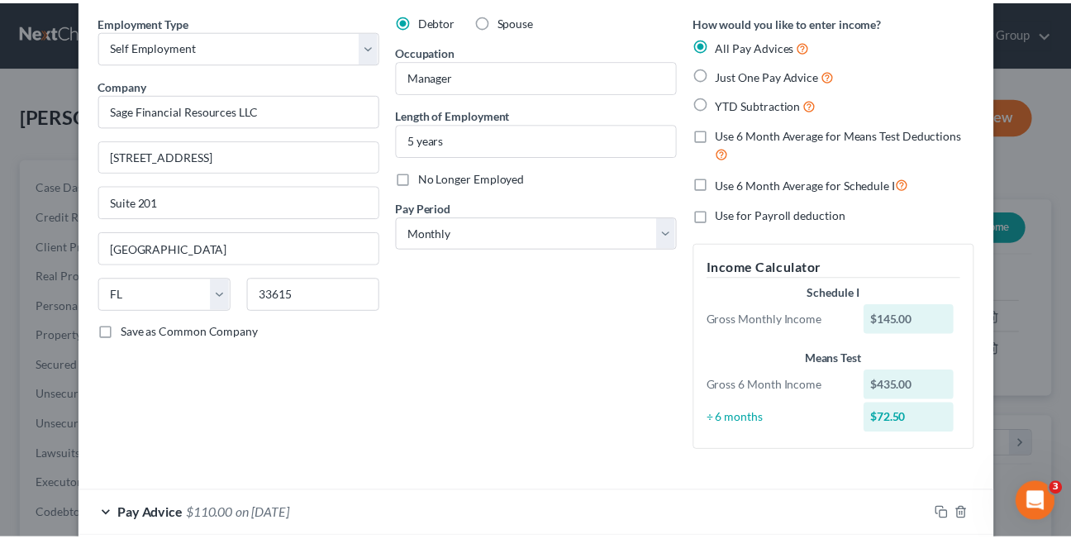
scroll to position [0, 0]
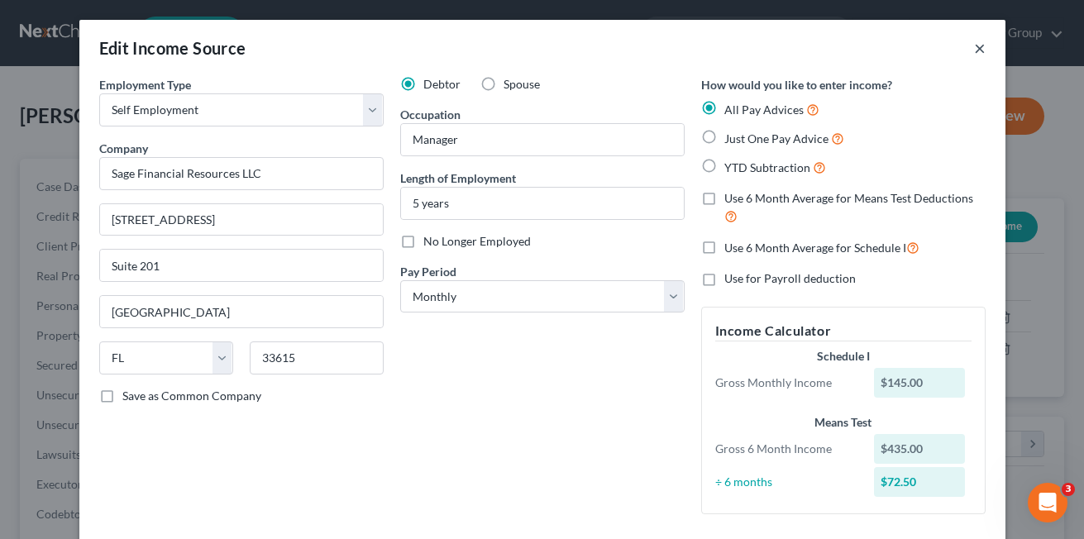
click at [974, 52] on button "×" at bounding box center [980, 48] width 12 height 20
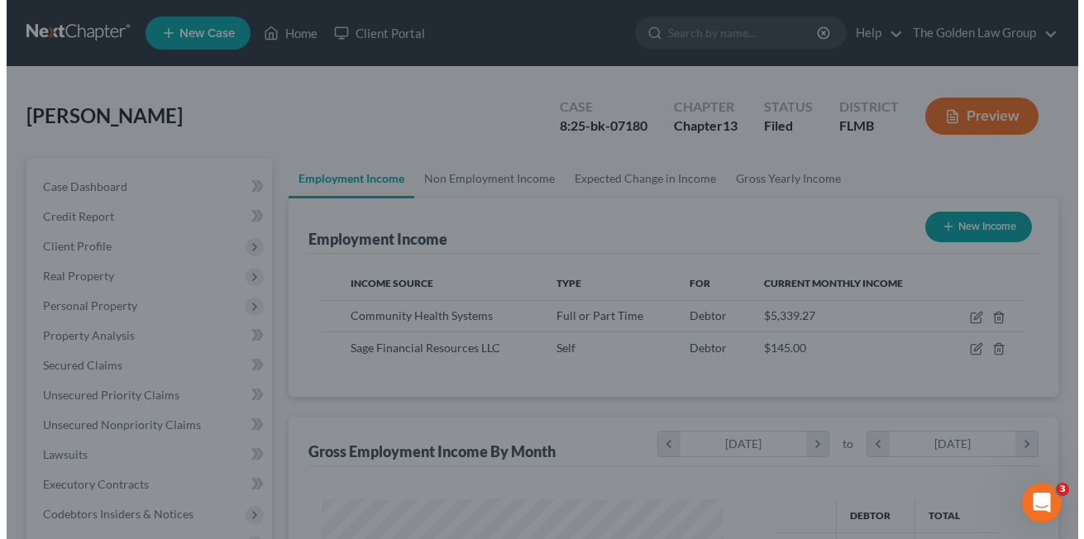
scroll to position [826309, 826175]
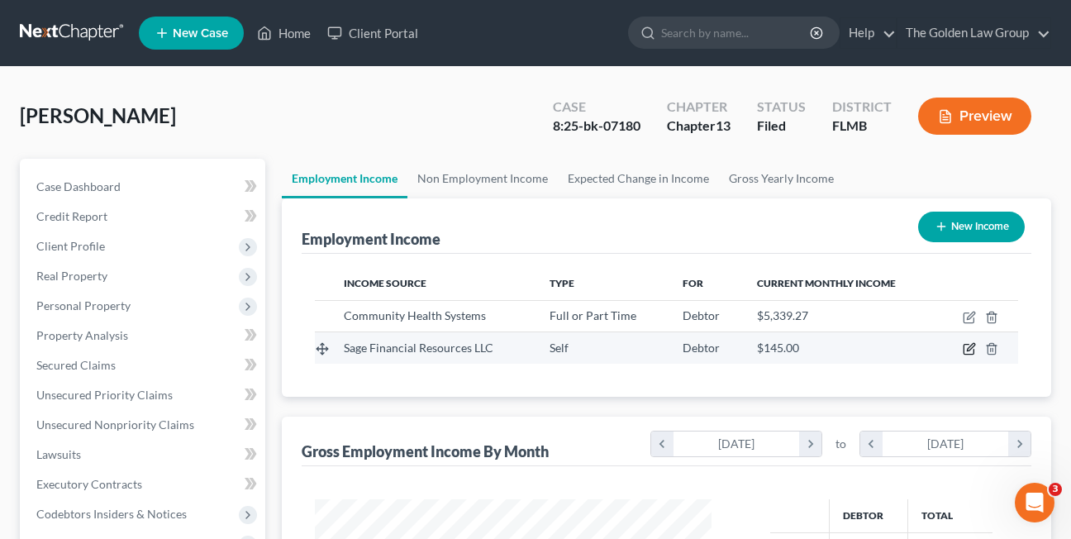
click at [966, 348] on icon "button" at bounding box center [969, 348] width 13 height 13
select select "1"
select select "9"
select select "0"
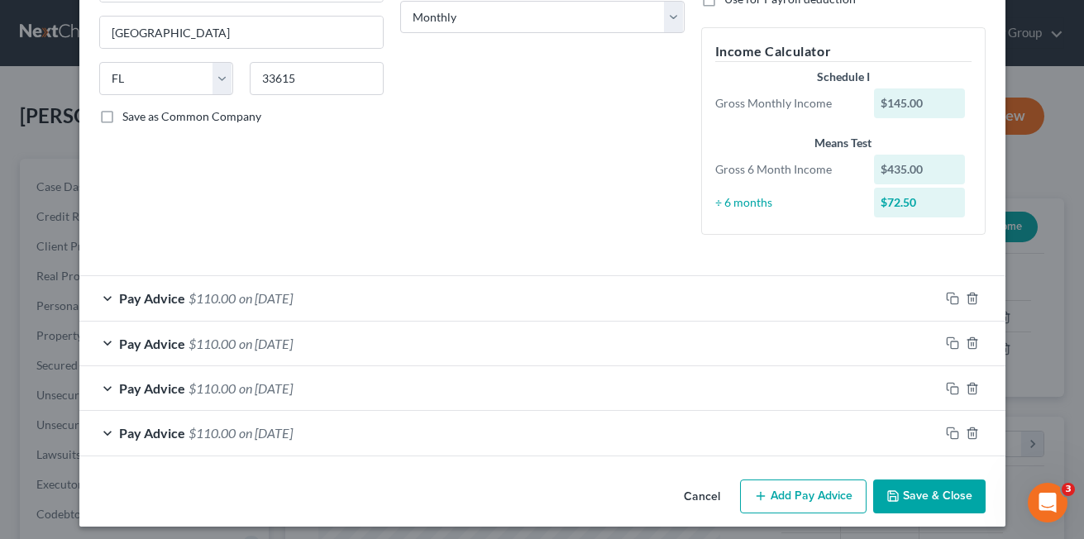
scroll to position [281, 0]
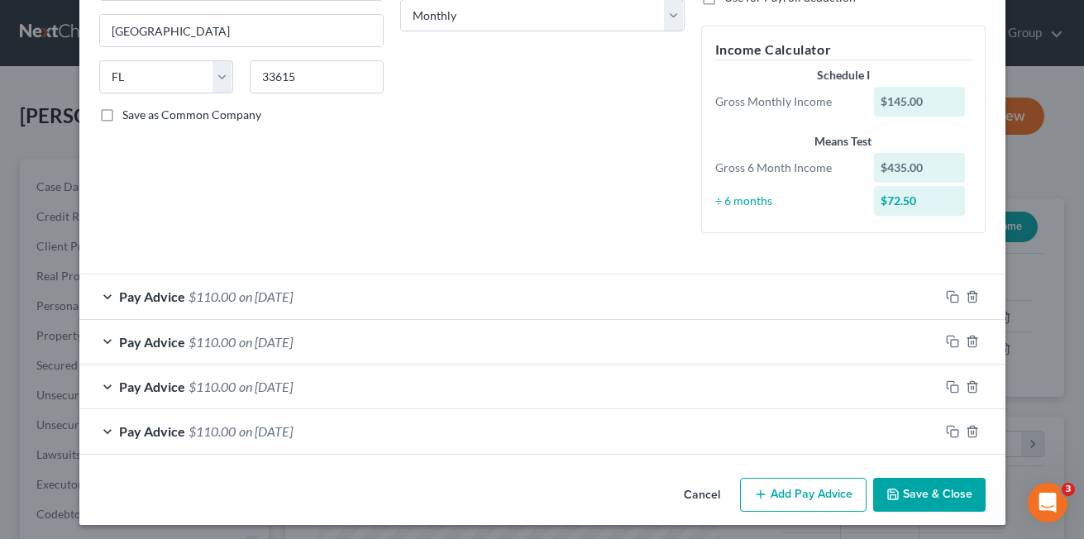
click at [102, 436] on div "Pay Advice $110.00 on 06/30/2025" at bounding box center [509, 431] width 860 height 44
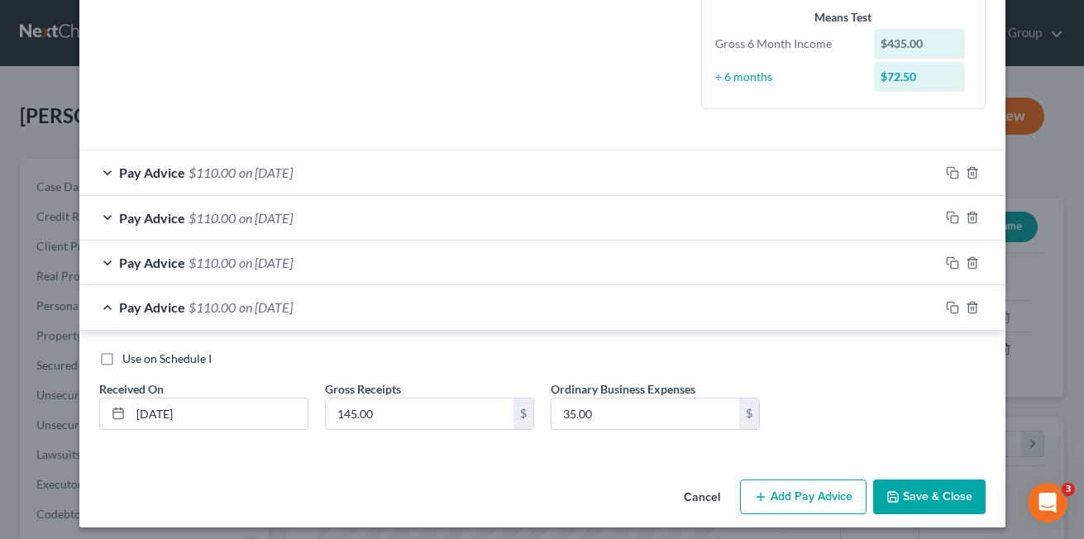
scroll to position [413, 0]
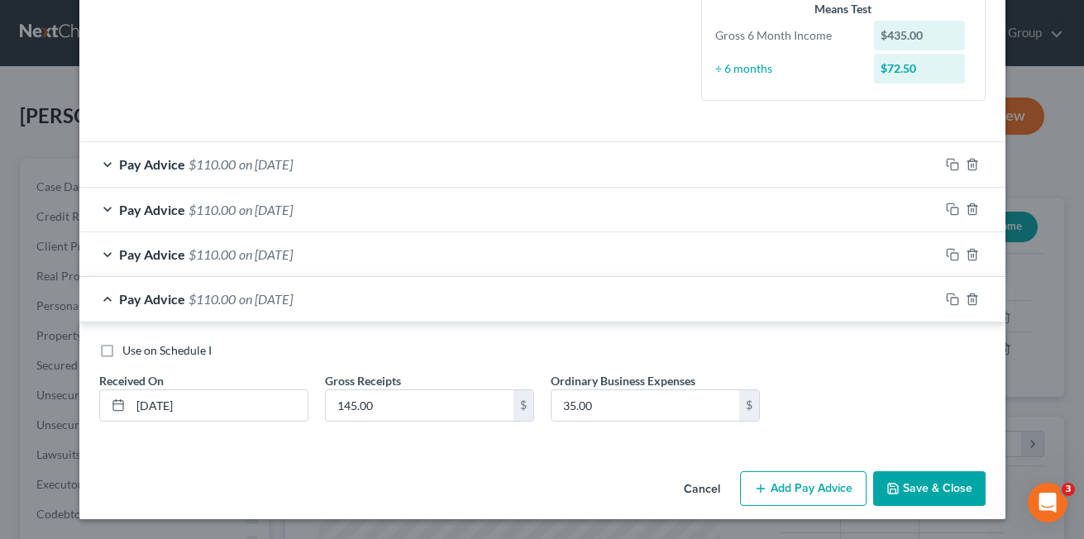
click at [98, 247] on div "Pay Advice $110.00 on 07/30/2025" at bounding box center [509, 254] width 860 height 44
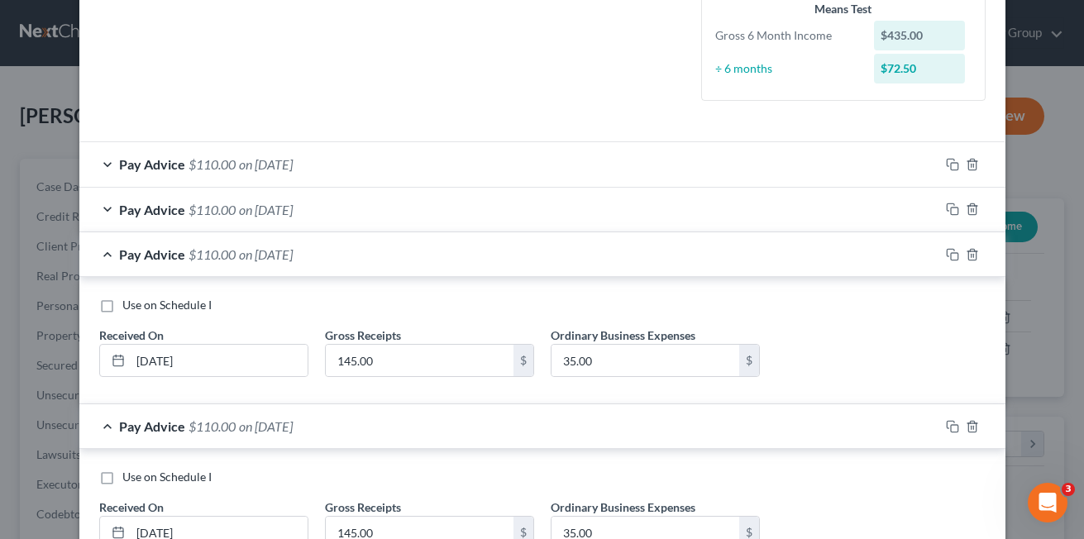
click at [100, 209] on div "Pay Advice $110.00 on 08/30/2025" at bounding box center [509, 210] width 860 height 44
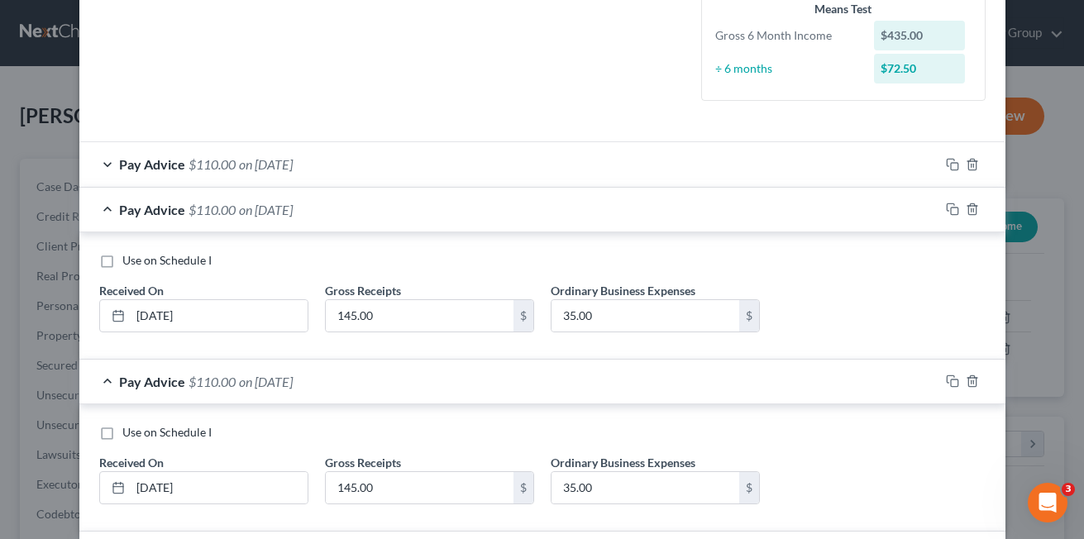
click at [98, 165] on div "Pay Advice $110.00 on 09/30/2025" at bounding box center [509, 164] width 860 height 44
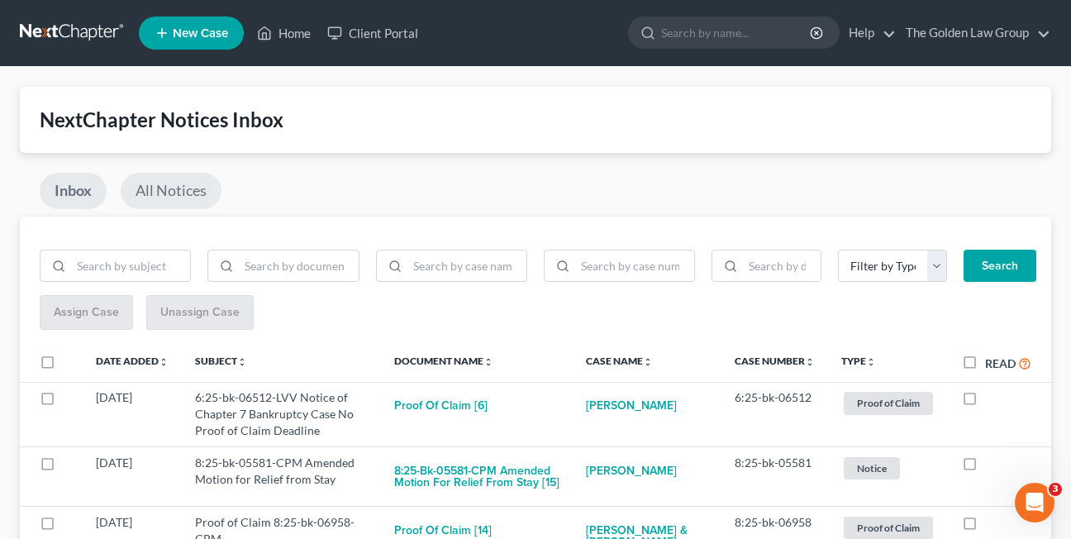
click at [154, 193] on link "All Notices" at bounding box center [171, 191] width 101 height 36
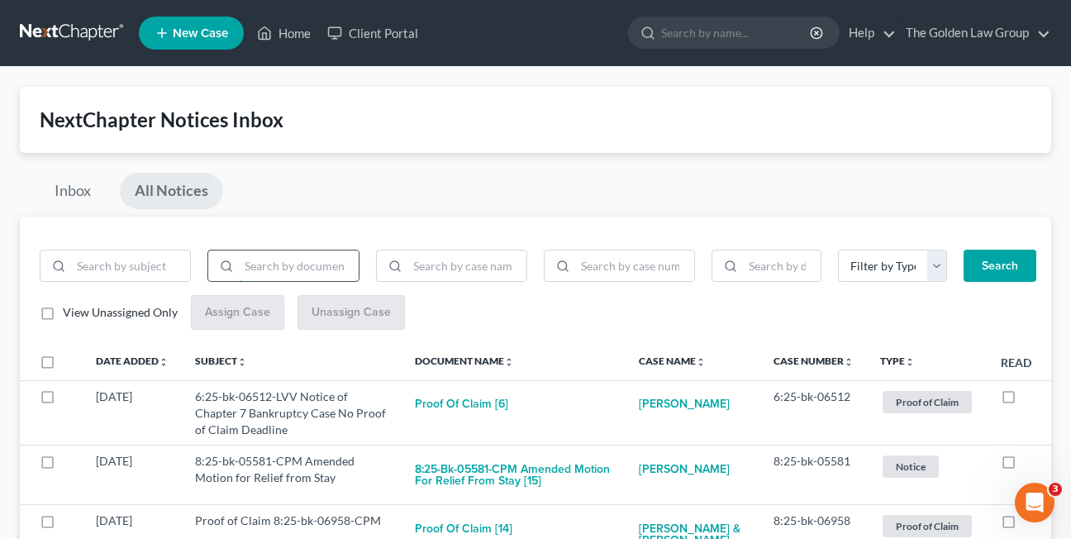
click at [258, 269] on input "search" at bounding box center [298, 265] width 119 height 31
type input "motion to employ"
click at [964, 250] on button "Search" at bounding box center [1000, 266] width 73 height 33
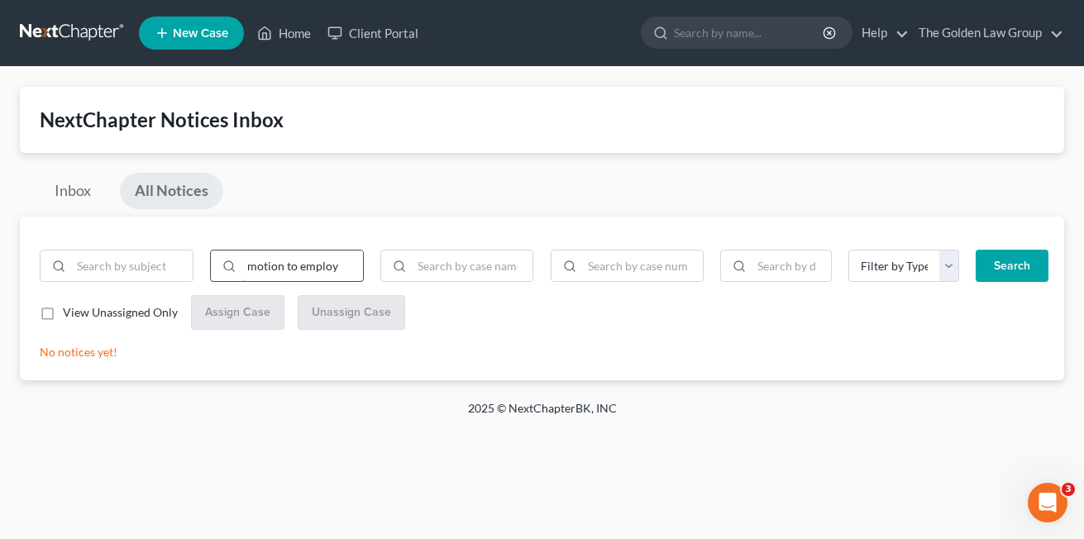
drag, startPoint x: 345, startPoint y: 263, endPoint x: 243, endPoint y: 268, distance: 101.8
click at [243, 268] on input "motion to employ" at bounding box center [302, 265] width 122 height 31
click at [122, 266] on input "search" at bounding box center [132, 265] width 122 height 31
paste input "motion to employ"
type input "motion to employ"
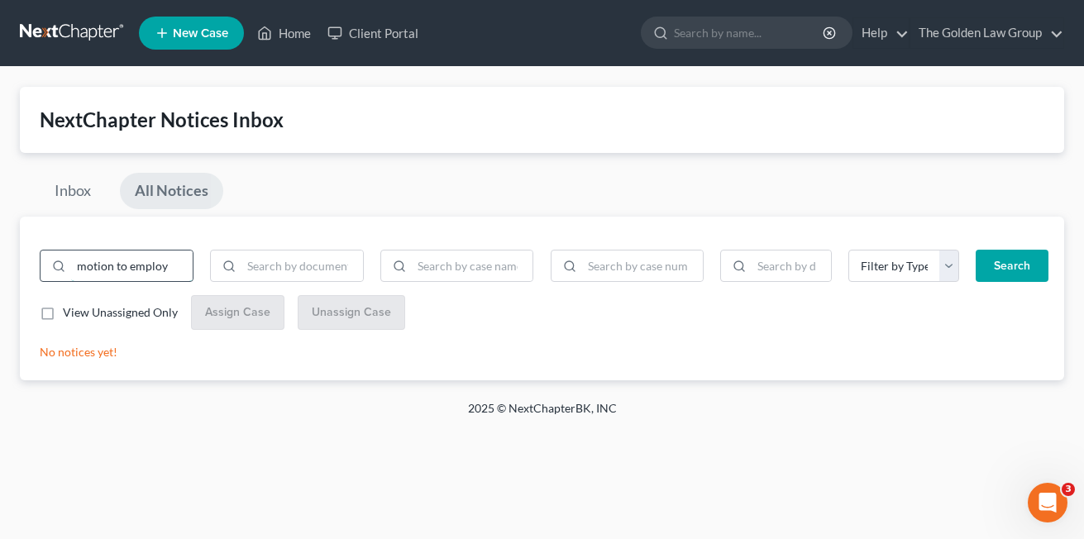
click at [975, 250] on button "Search" at bounding box center [1011, 266] width 73 height 33
click at [481, 271] on input "search" at bounding box center [473, 265] width 122 height 31
type input "palomino"
click at [975, 250] on button "Search" at bounding box center [1011, 266] width 73 height 33
click at [173, 191] on link "All Notices" at bounding box center [171, 191] width 103 height 36
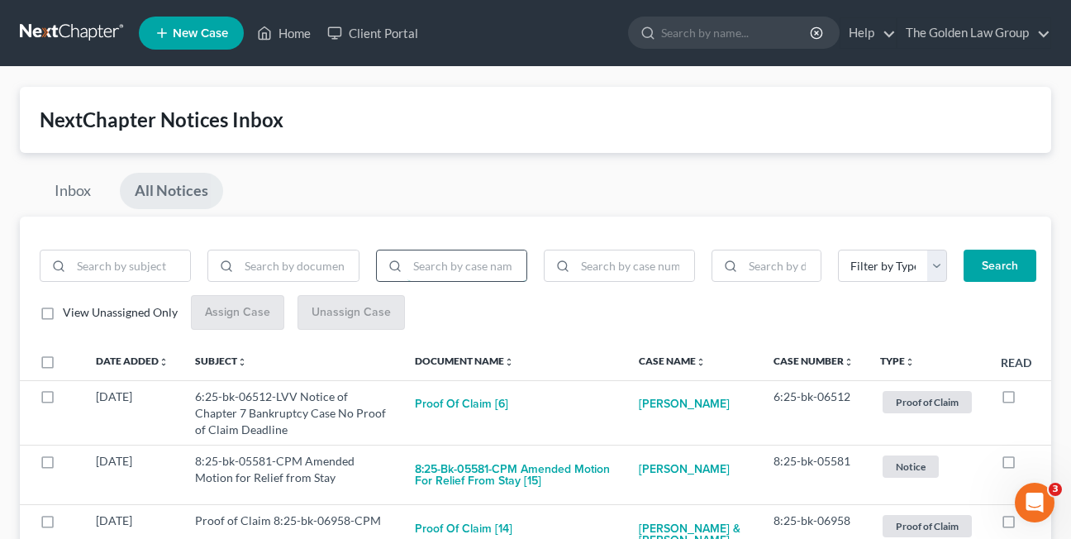
click at [436, 267] on input "search" at bounding box center [467, 265] width 119 height 31
click at [964, 250] on button "Search" at bounding box center [1000, 266] width 73 height 33
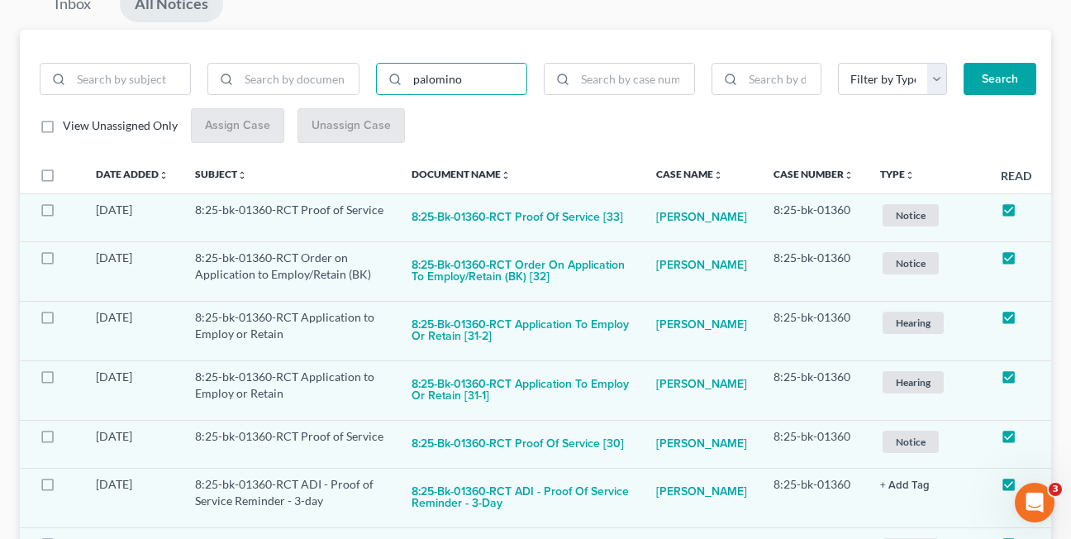
scroll to position [198, 0]
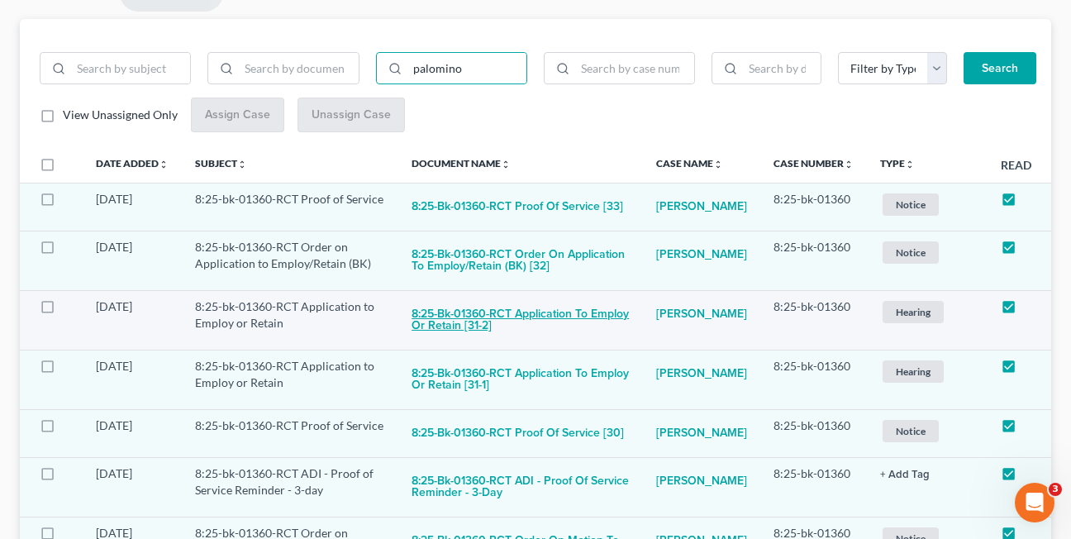
click at [455, 318] on button "8:25-bk-01360-RCT Application to Employ or Retain [31-2]" at bounding box center [521, 320] width 218 height 45
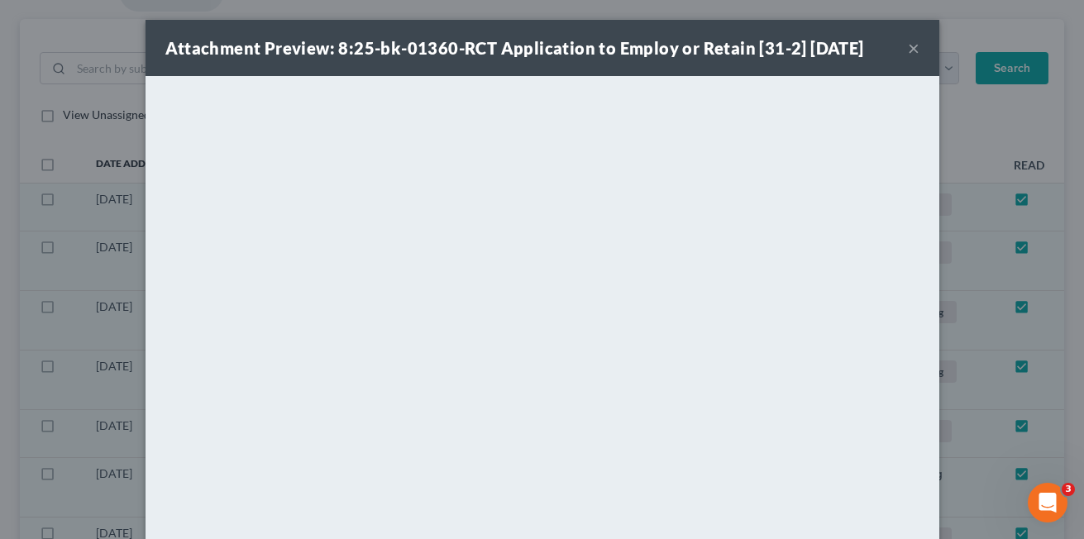
click at [908, 50] on button "×" at bounding box center [914, 48] width 12 height 20
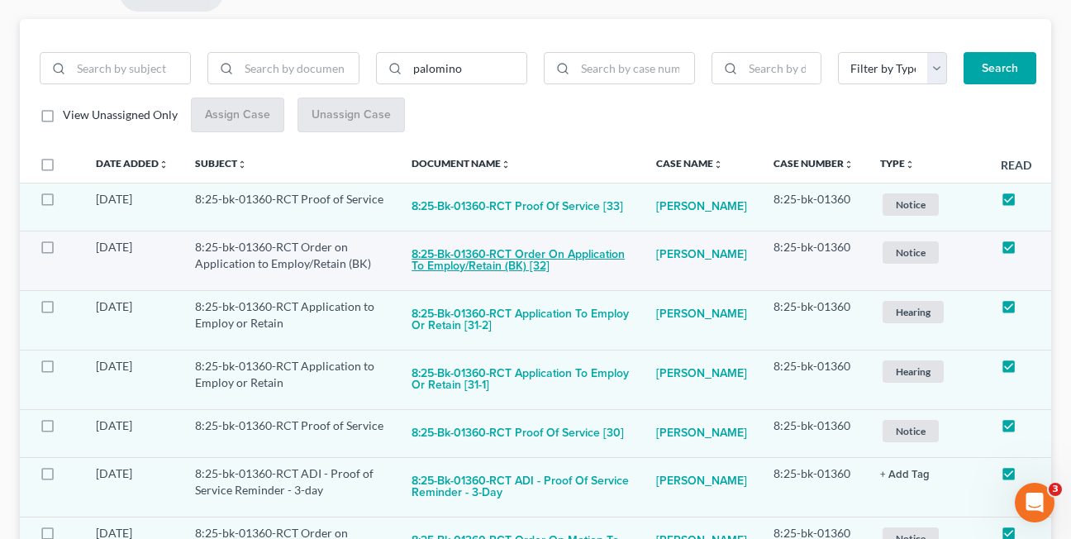
click at [483, 263] on button "8:25-bk-01360-RCT Order on Application to Employ/Retain (BK) [32]" at bounding box center [521, 261] width 218 height 45
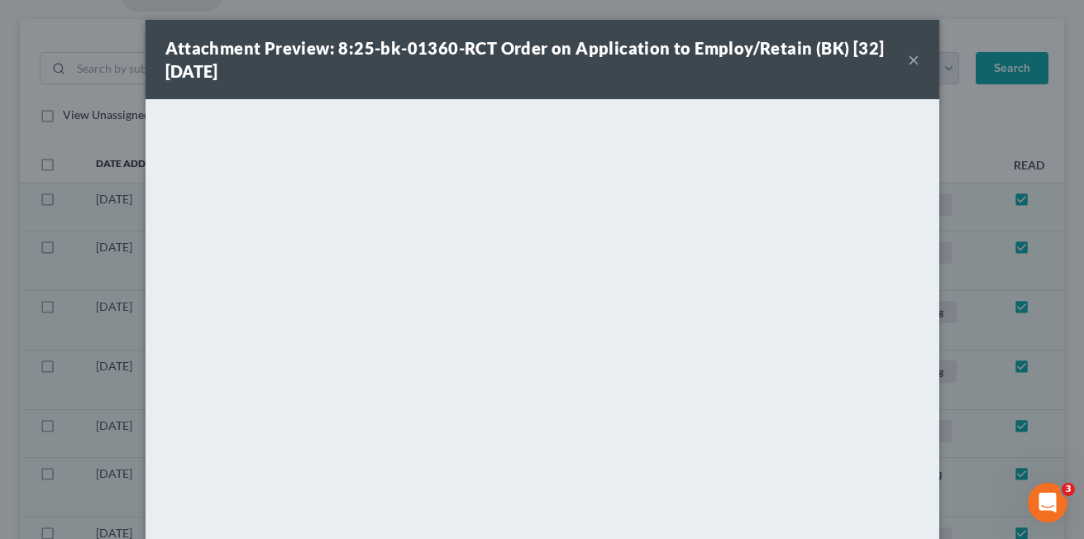
click at [908, 60] on button "×" at bounding box center [914, 60] width 12 height 20
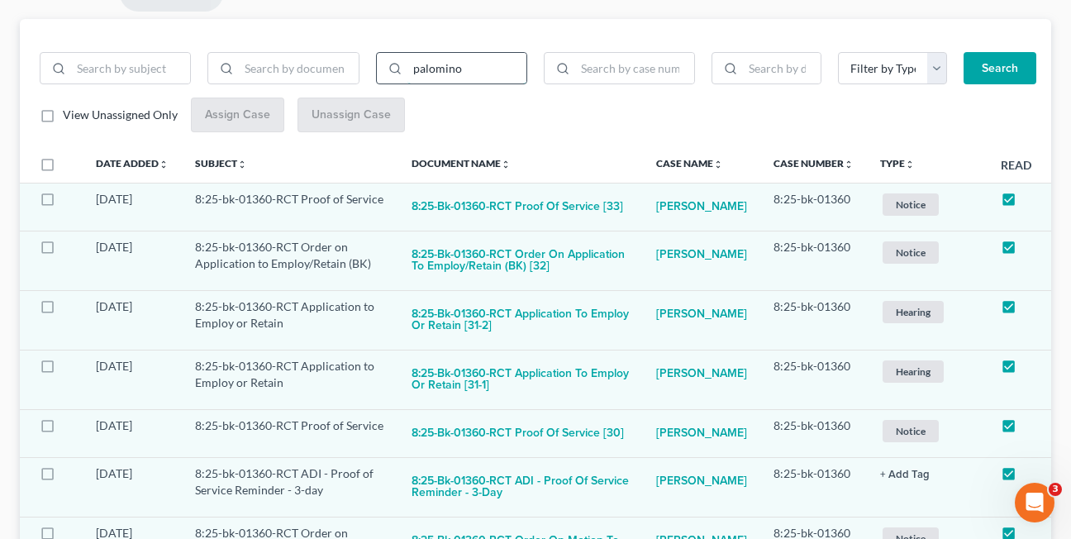
drag, startPoint x: 470, startPoint y: 74, endPoint x: 404, endPoint y: 74, distance: 66.1
click at [404, 74] on div "palomino" at bounding box center [451, 68] width 151 height 33
type input "employ"
click at [964, 52] on button "Search" at bounding box center [1000, 68] width 73 height 33
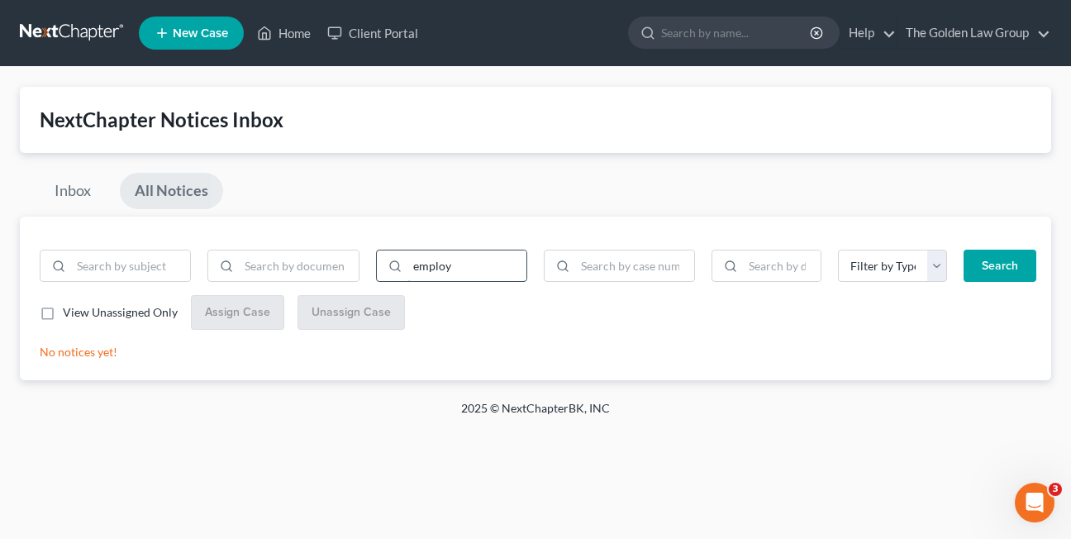
scroll to position [0, 0]
click at [183, 192] on link "All Notices" at bounding box center [171, 191] width 103 height 36
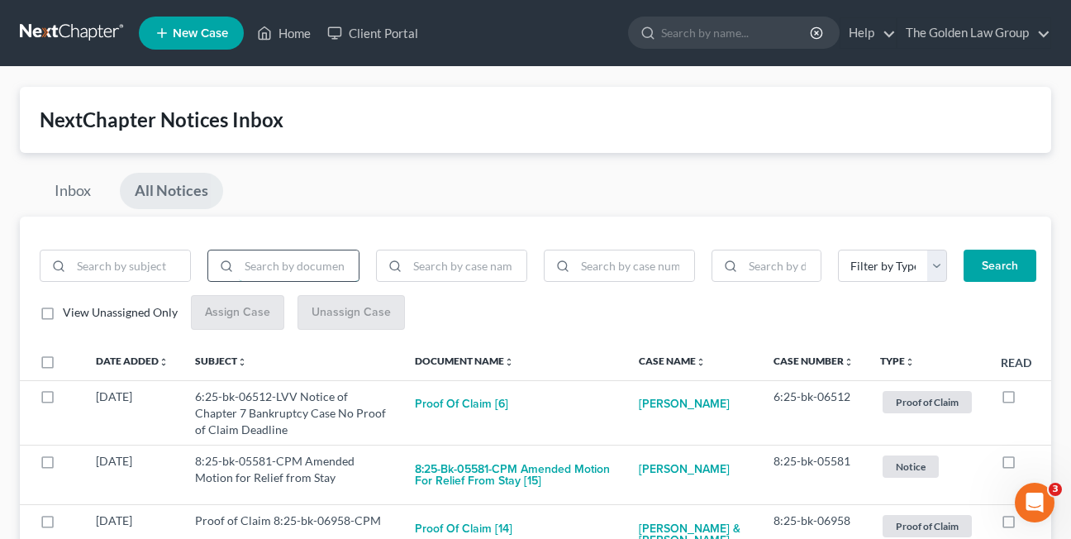
click at [249, 265] on input "search" at bounding box center [298, 265] width 119 height 31
type input "employ"
click at [964, 250] on button "Search" at bounding box center [1000, 266] width 73 height 33
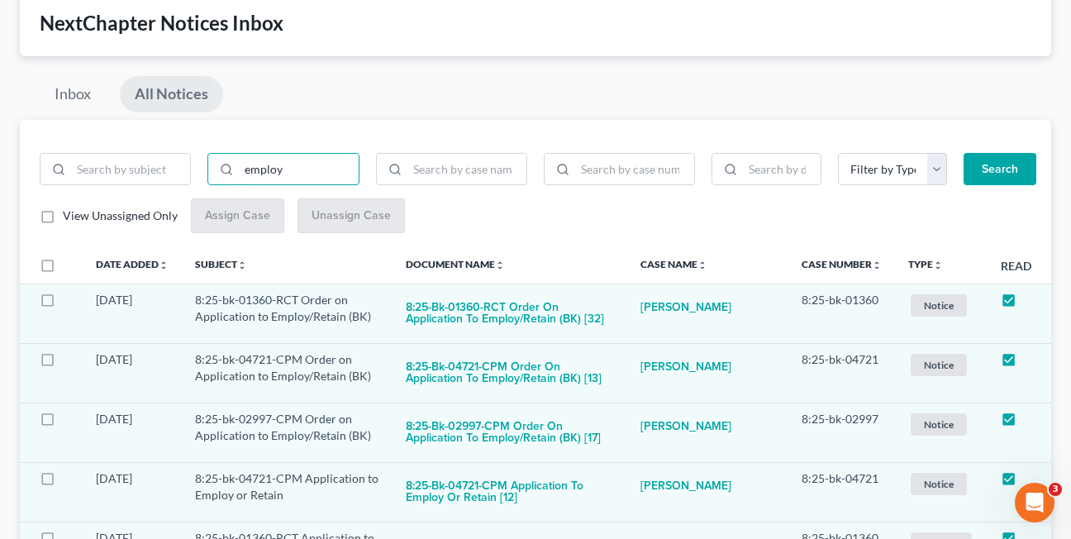
scroll to position [119, 0]
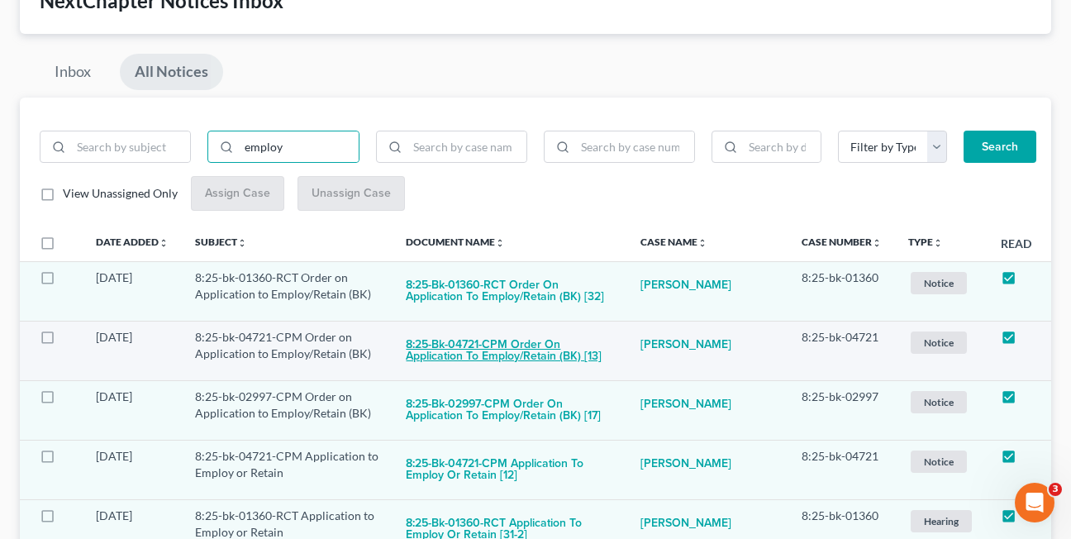
click at [480, 349] on button "8:25-bk-04721-CPM Order on Application to Employ/Retain (BK) [13]" at bounding box center [509, 351] width 207 height 45
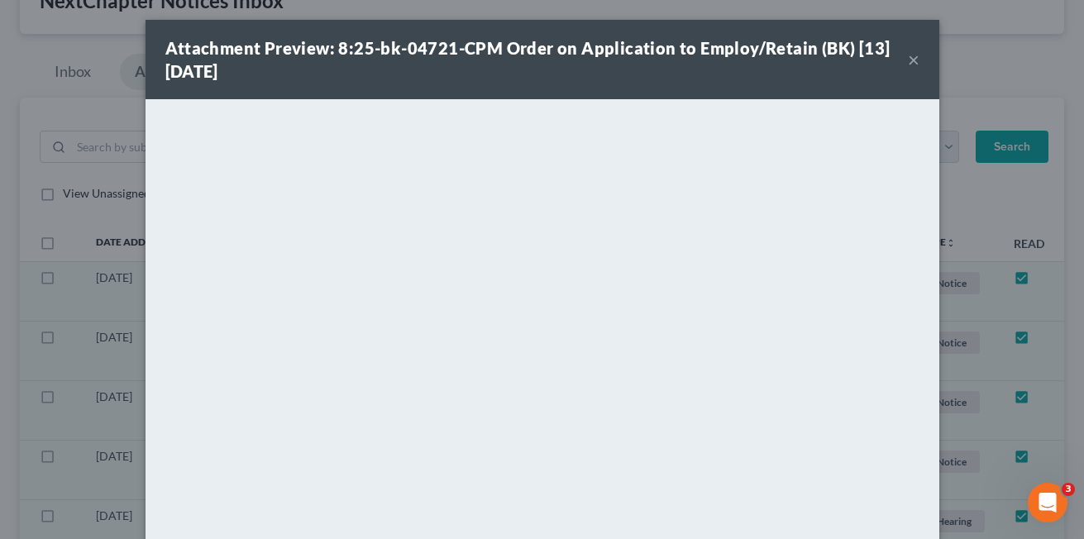
click at [908, 59] on button "×" at bounding box center [914, 60] width 12 height 20
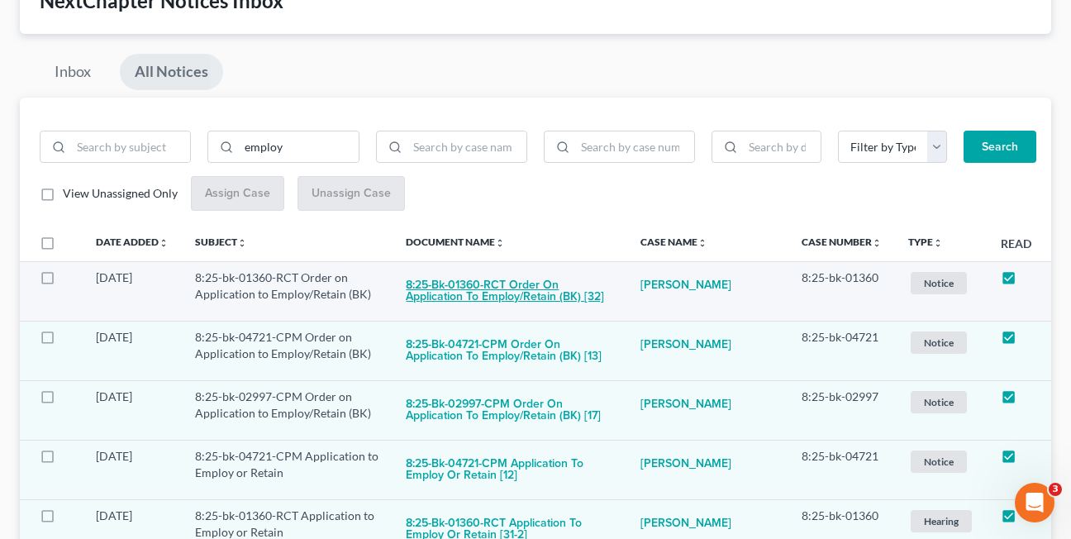
click at [435, 294] on button "8:25-bk-01360-RCT Order on Application to Employ/Retain (BK) [32]" at bounding box center [509, 291] width 207 height 45
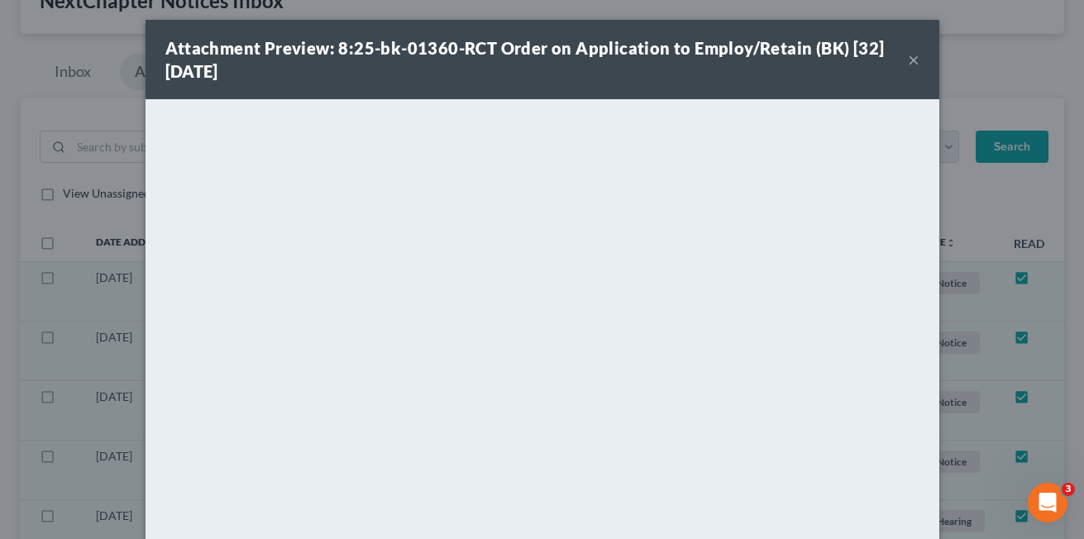
click at [908, 55] on button "×" at bounding box center [914, 60] width 12 height 20
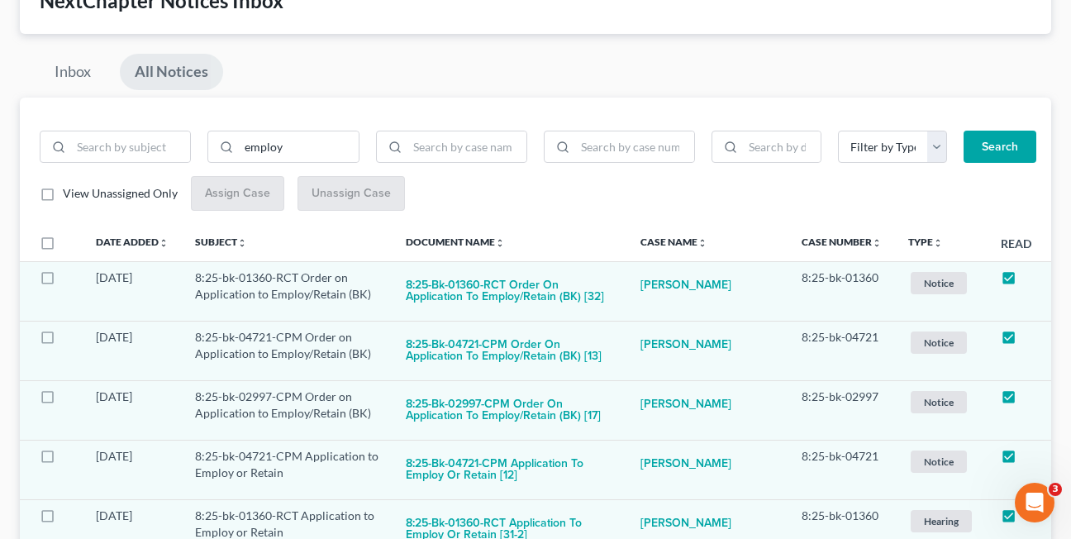
click at [660, 69] on div "Inbox All Notices" at bounding box center [536, 76] width 1032 height 44
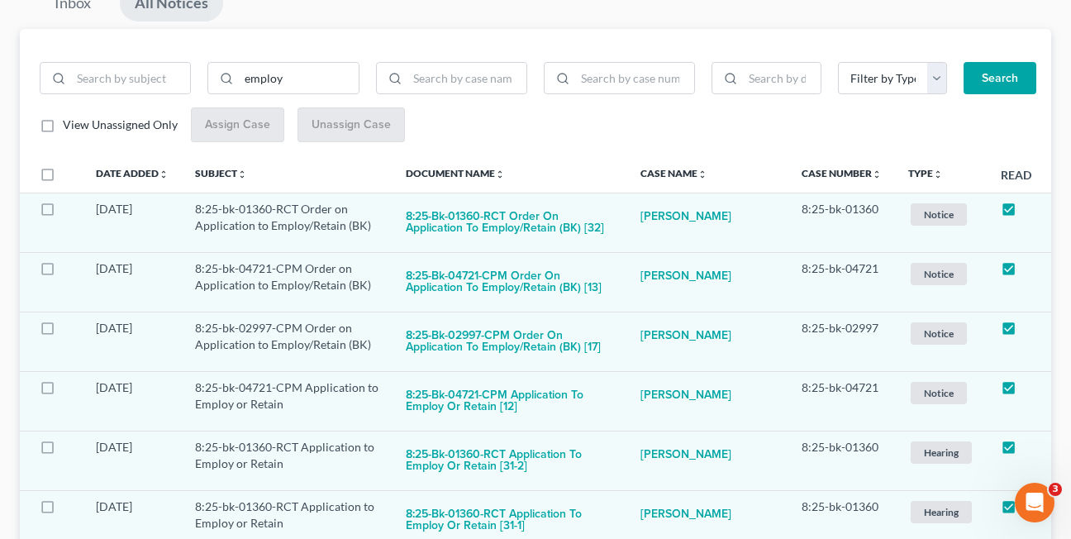
scroll to position [0, 0]
